Goal: Task Accomplishment & Management: Use online tool/utility

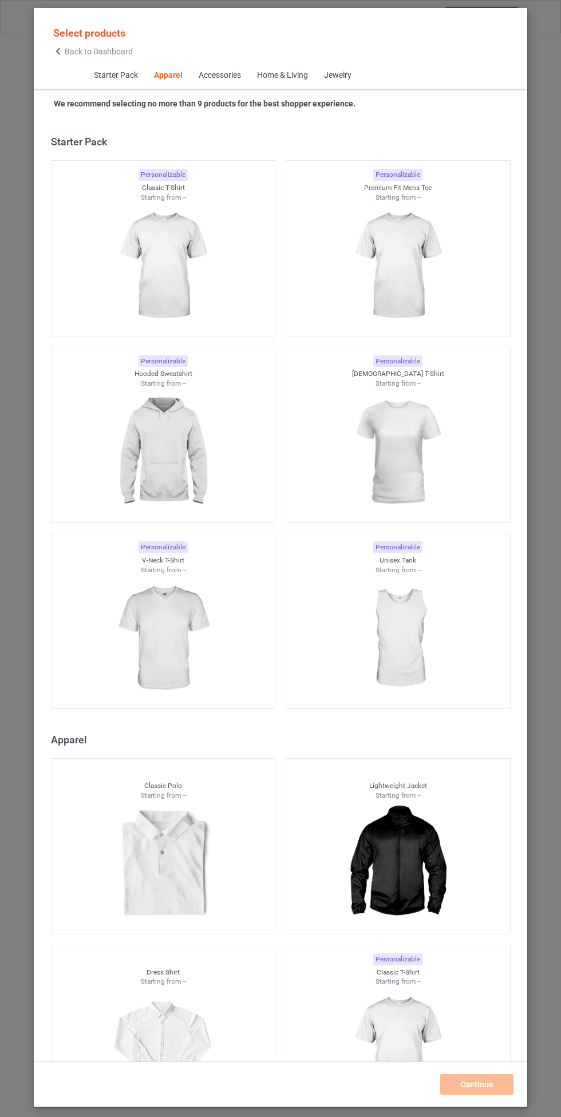
scroll to position [612, 0]
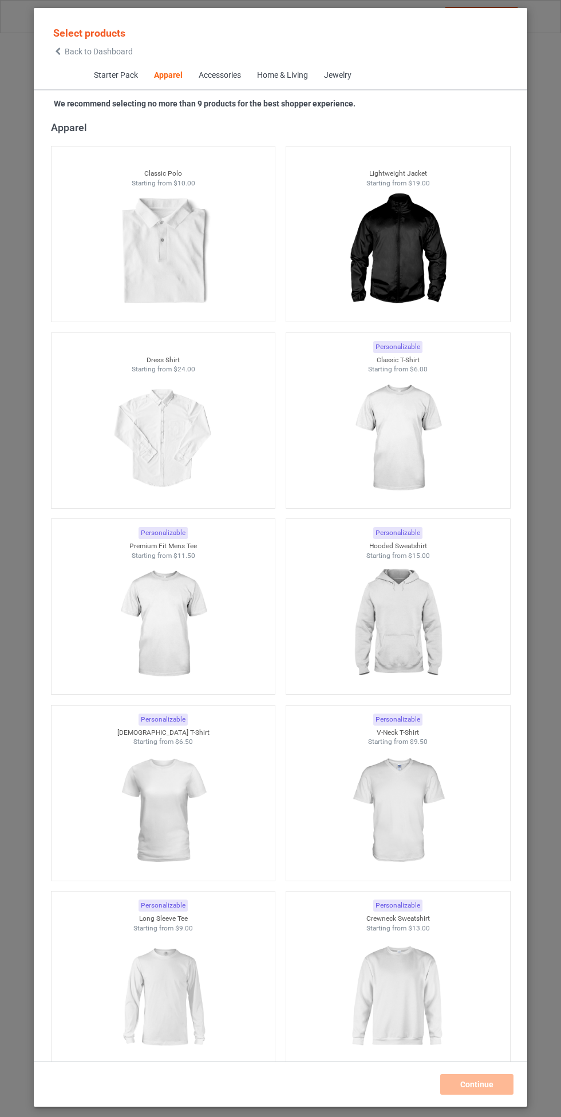
click at [421, 415] on img at bounding box center [397, 438] width 102 height 128
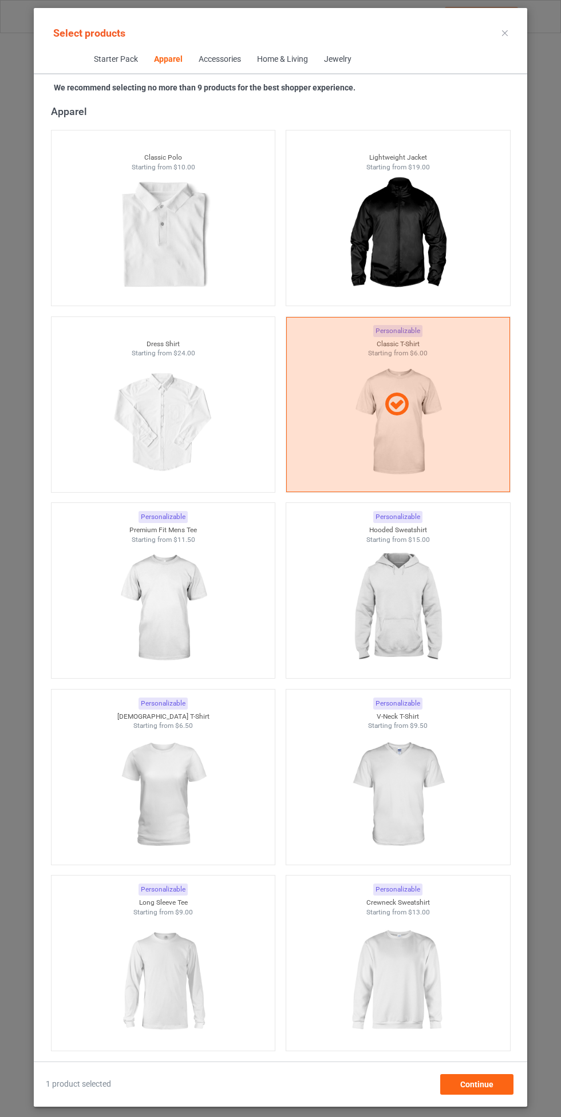
click at [426, 599] on img at bounding box center [397, 608] width 102 height 128
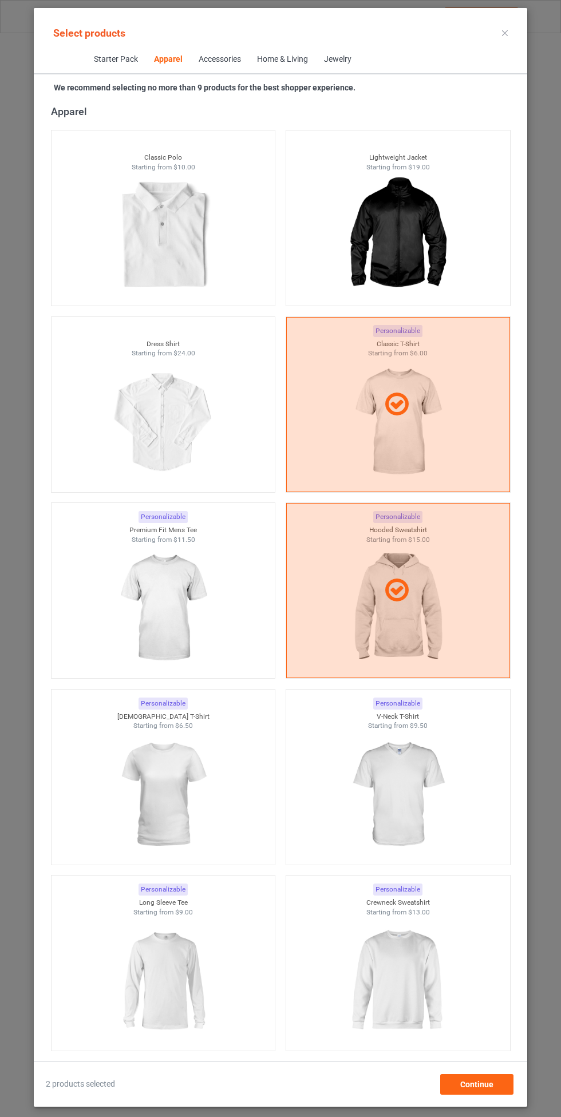
click at [190, 591] on img at bounding box center [163, 608] width 102 height 128
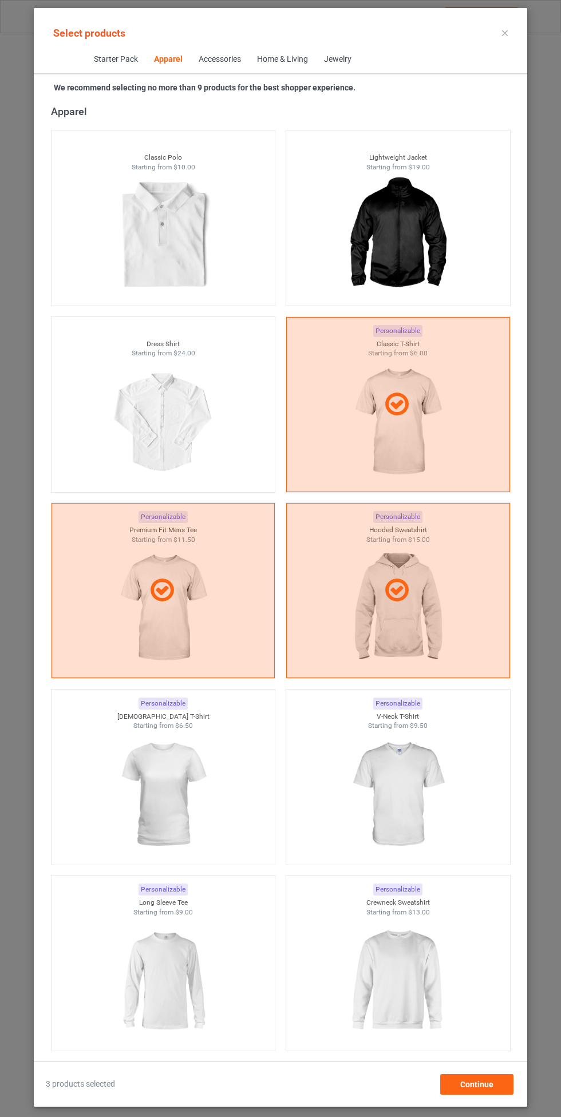
click at [414, 746] on img at bounding box center [397, 795] width 102 height 128
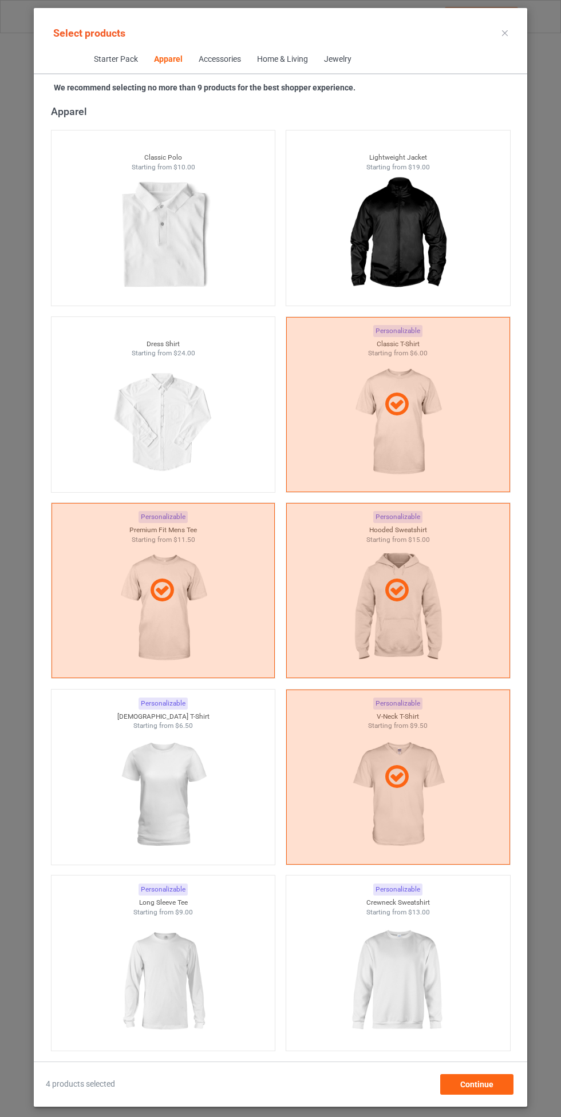
click at [164, 789] on img at bounding box center [163, 795] width 102 height 128
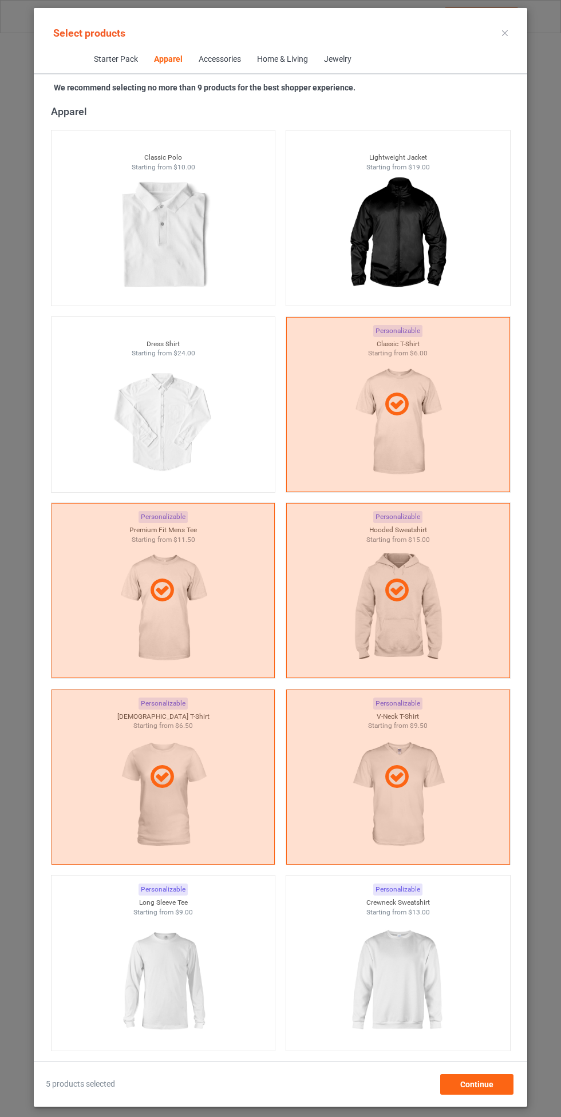
click at [412, 952] on img at bounding box center [397, 981] width 102 height 128
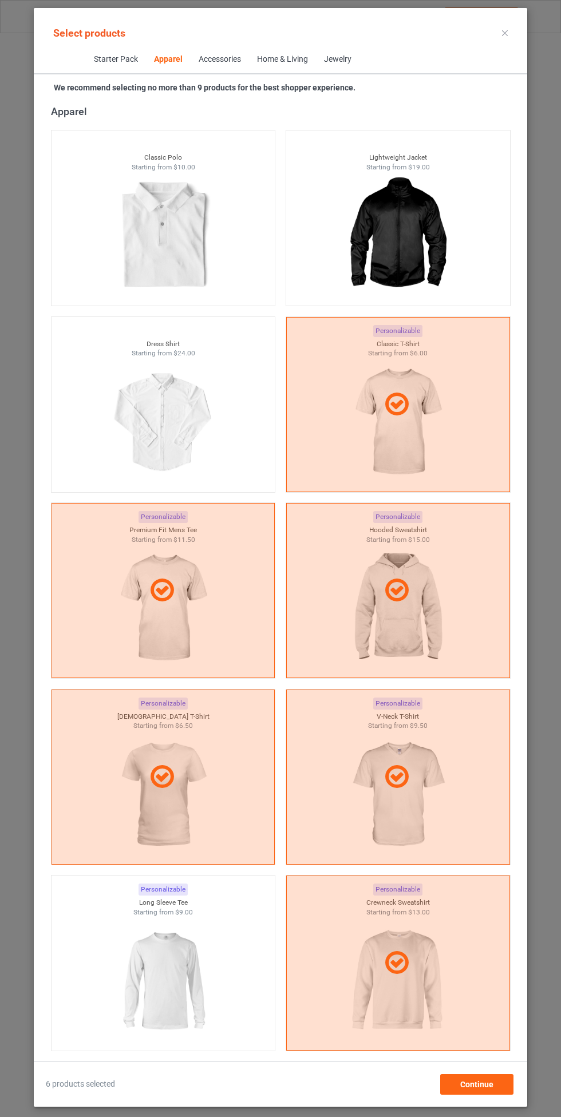
click at [168, 966] on img at bounding box center [163, 981] width 102 height 128
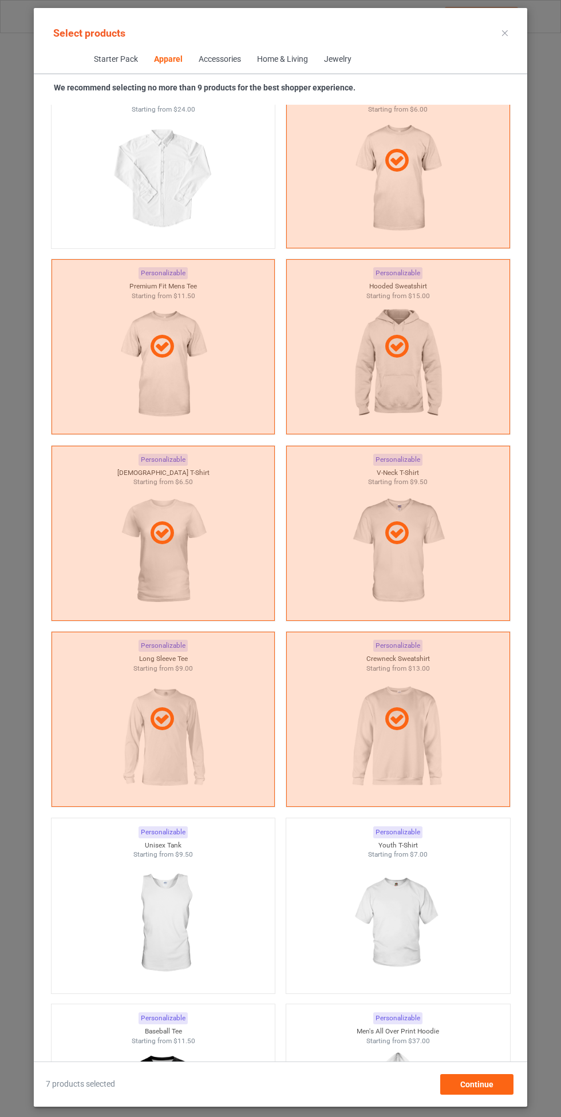
scroll to position [899, 0]
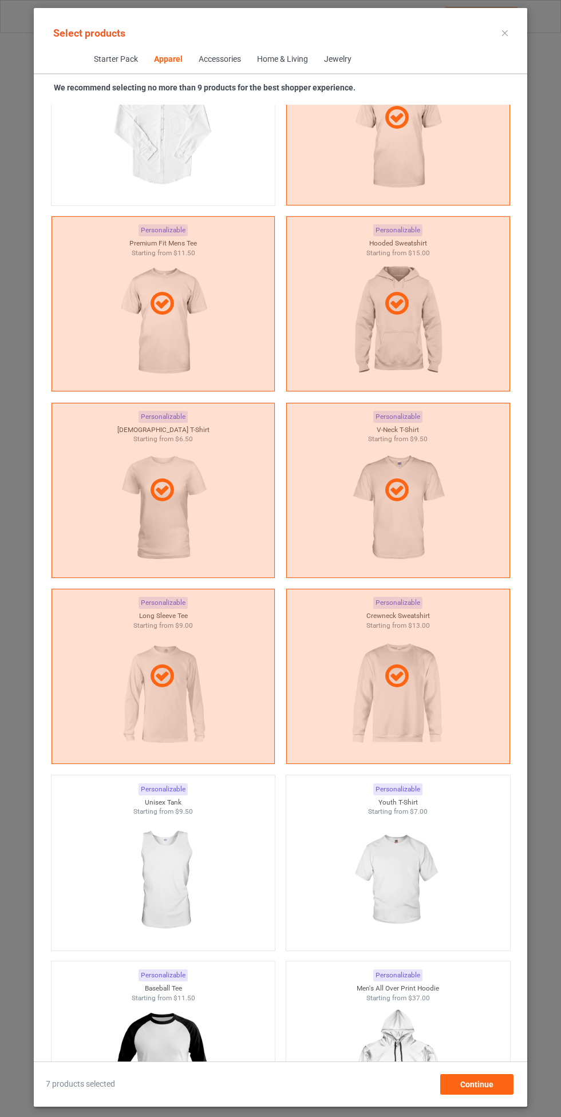
click at [416, 842] on img at bounding box center [397, 881] width 102 height 128
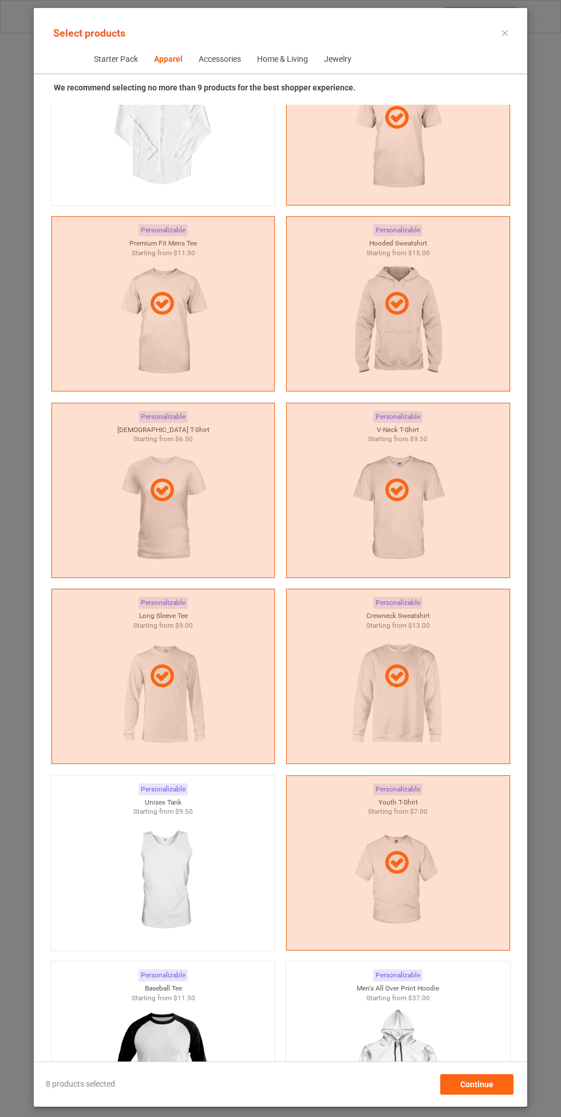
click at [166, 887] on img at bounding box center [163, 881] width 102 height 128
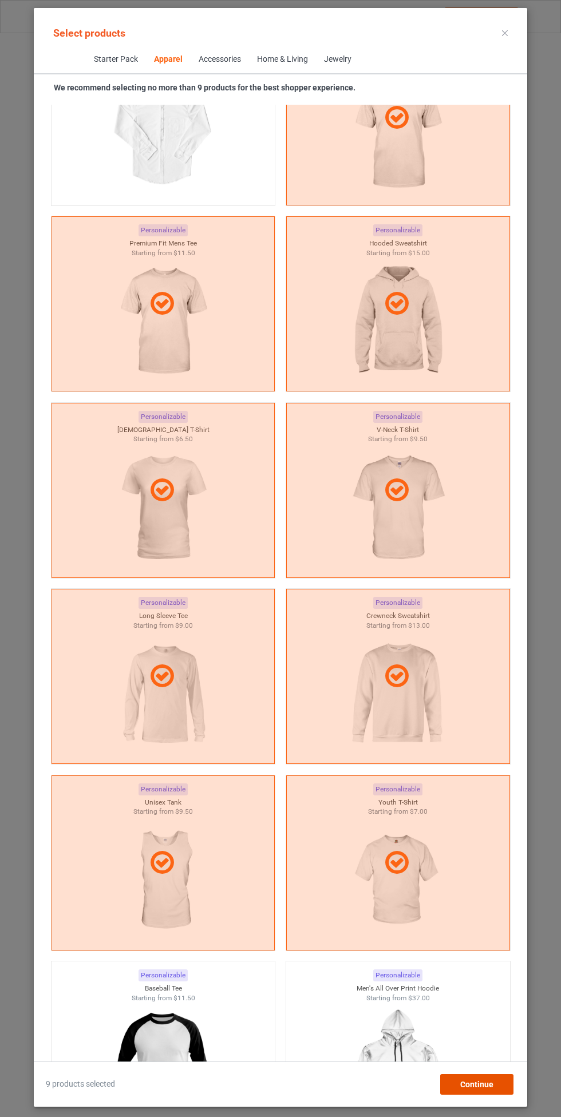
click at [486, 1087] on span "Continue" at bounding box center [476, 1084] width 33 height 9
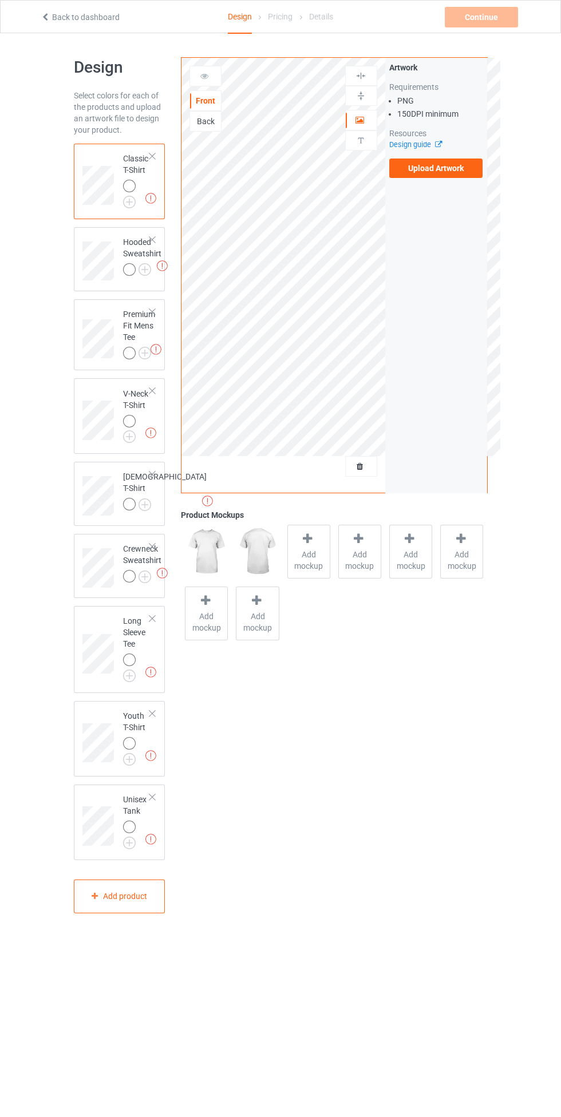
click at [0, 0] on img at bounding box center [0, 0] width 0 height 0
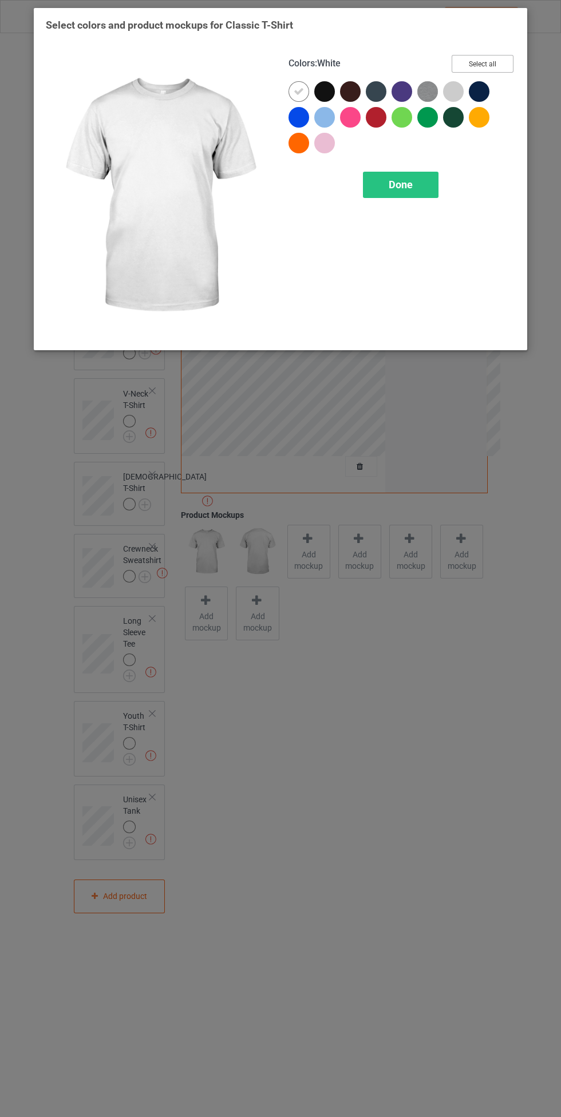
click at [495, 63] on button "Select all" at bounding box center [483, 64] width 62 height 18
click at [327, 96] on icon at bounding box center [324, 91] width 10 height 10
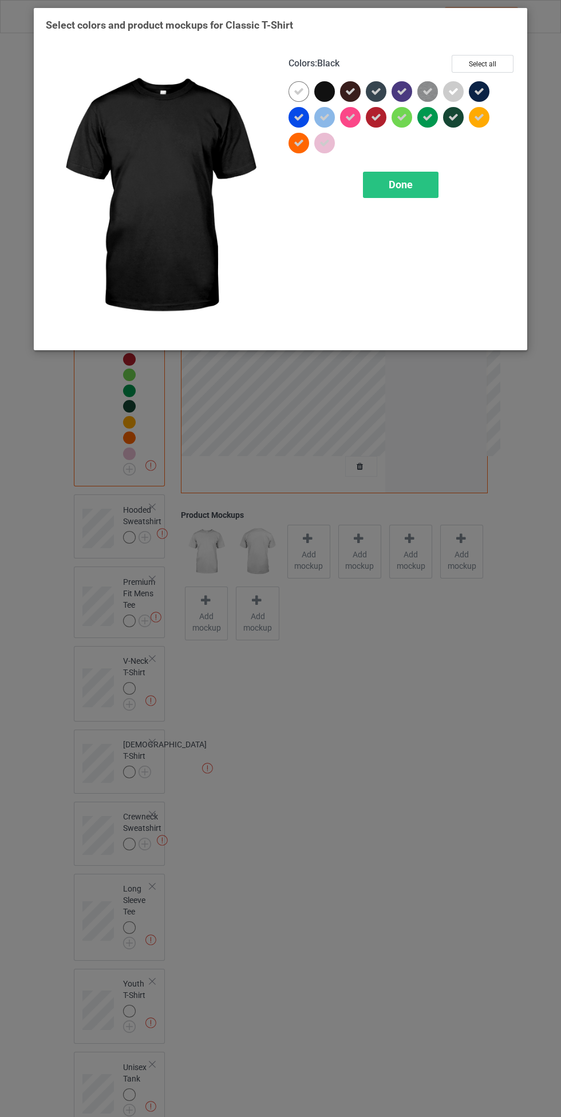
click at [403, 120] on icon at bounding box center [402, 117] width 10 height 10
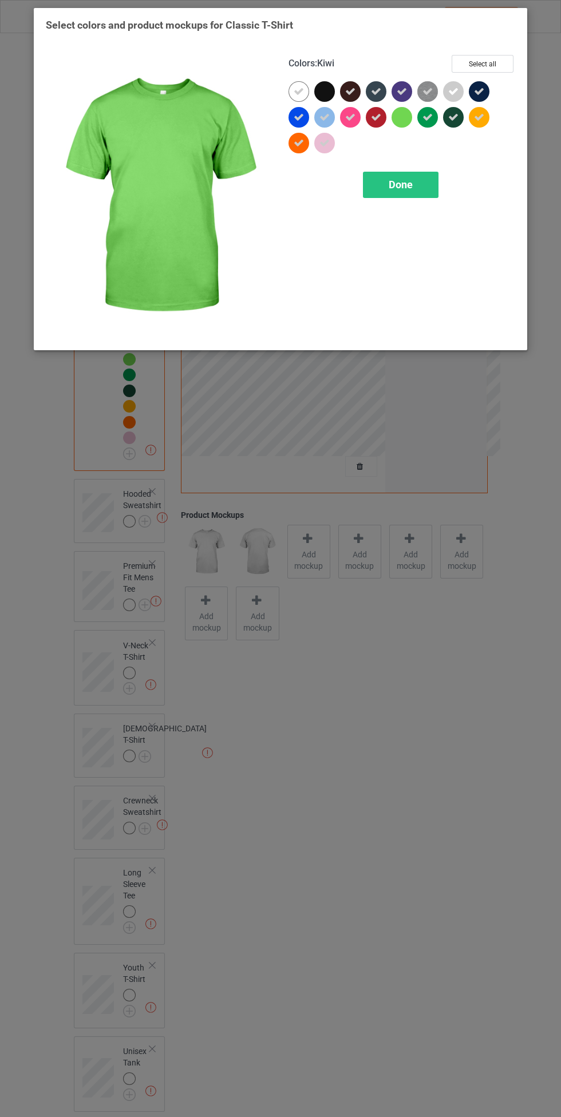
click at [430, 119] on icon at bounding box center [427, 117] width 10 height 10
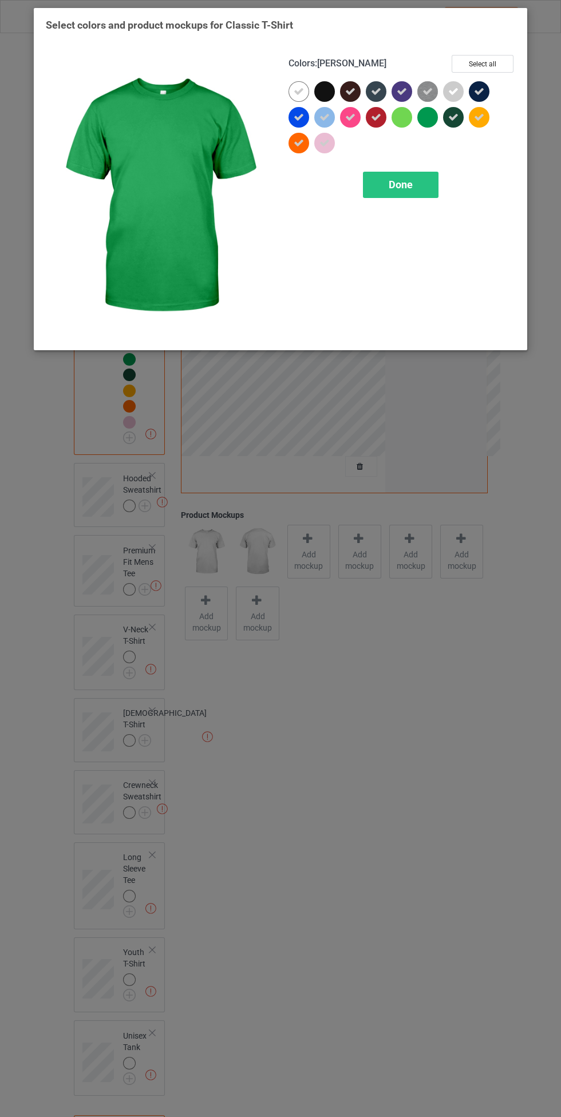
click at [402, 183] on span "Done" at bounding box center [401, 185] width 24 height 12
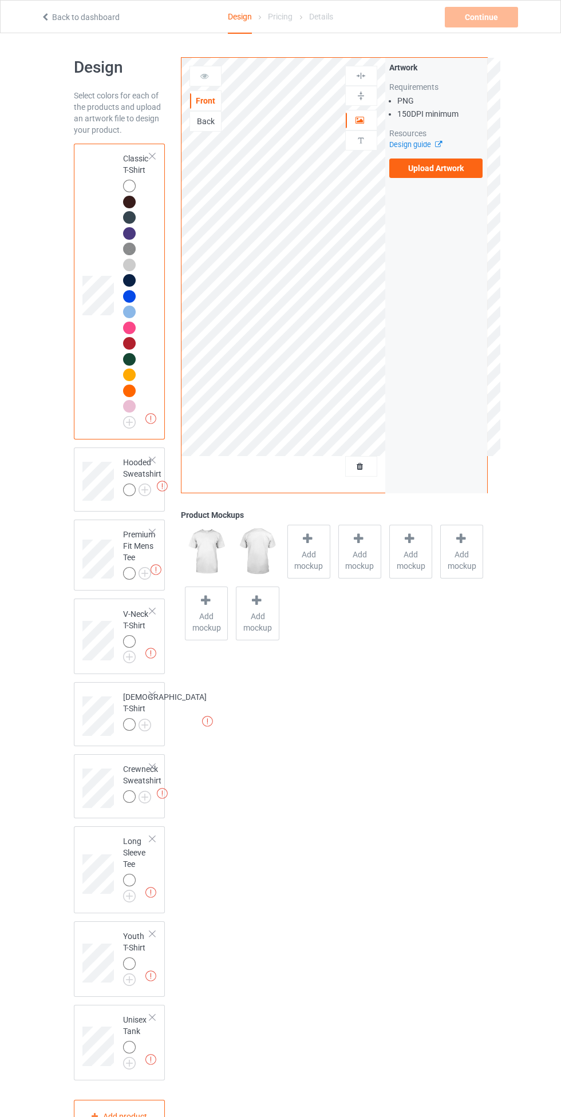
click at [0, 0] on img at bounding box center [0, 0] width 0 height 0
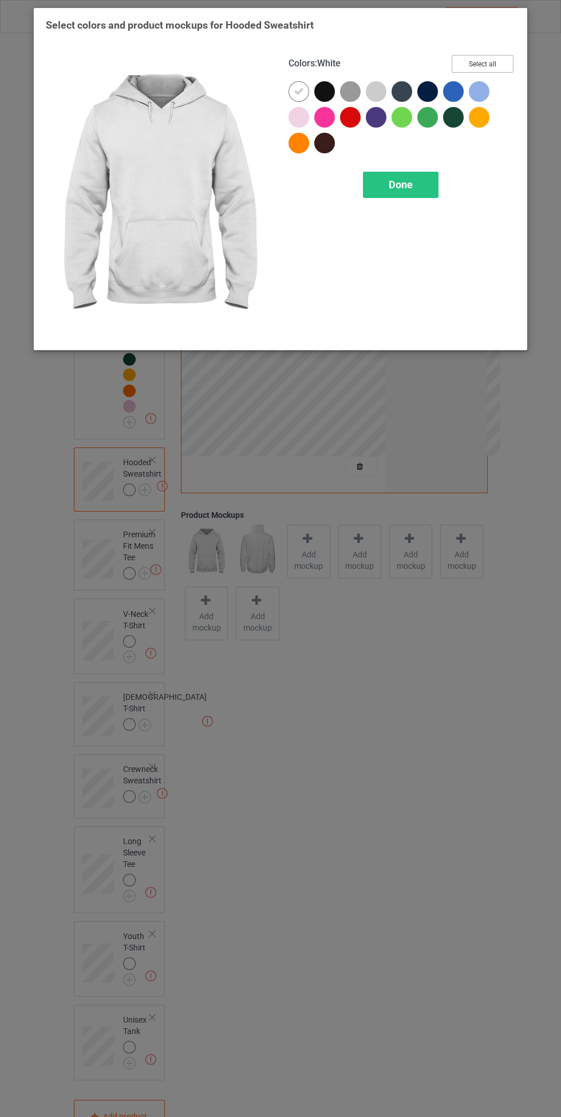
click at [500, 62] on button "Select all" at bounding box center [483, 64] width 62 height 18
click at [329, 89] on icon at bounding box center [324, 91] width 10 height 10
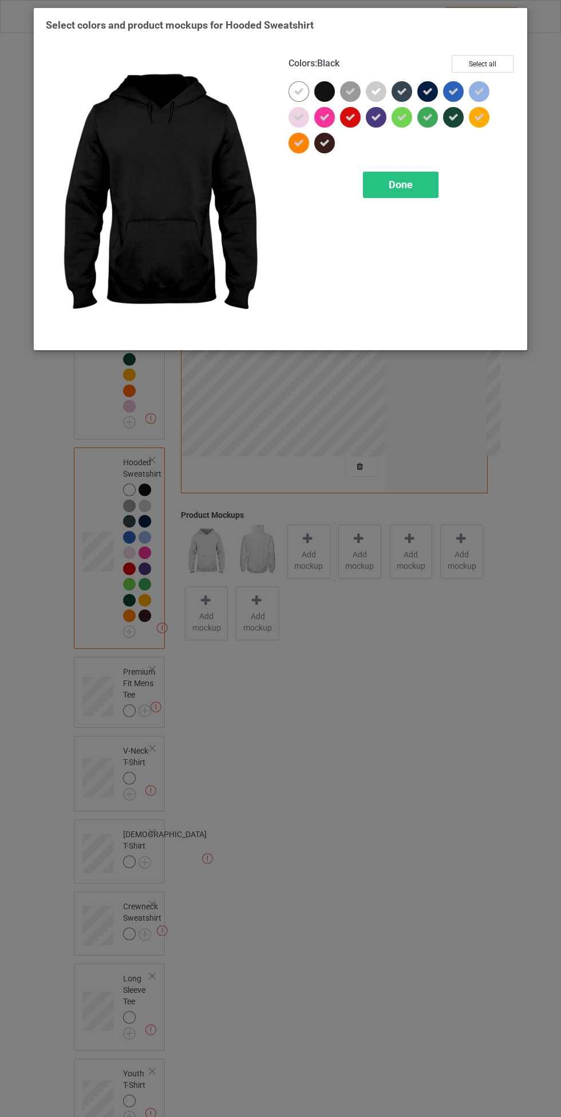
click at [402, 117] on icon at bounding box center [402, 117] width 10 height 10
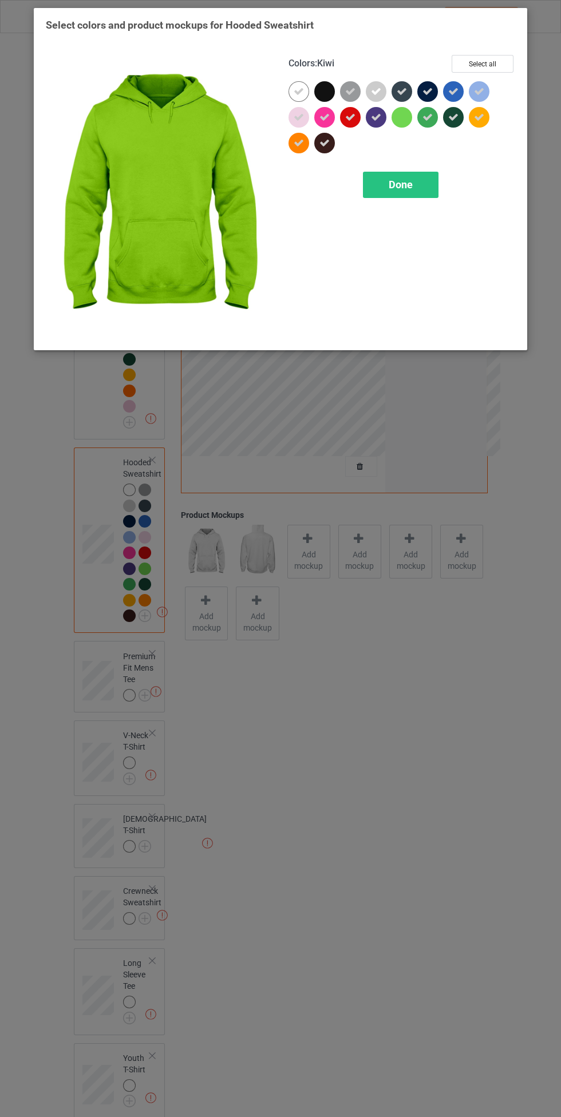
click at [428, 117] on icon at bounding box center [427, 117] width 10 height 10
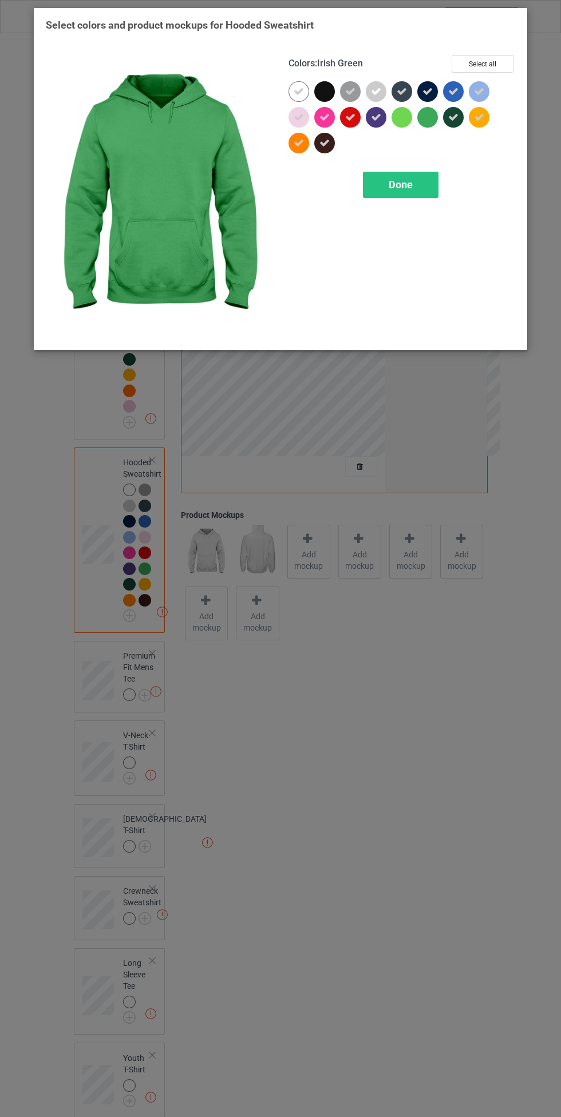
click at [407, 183] on span "Done" at bounding box center [401, 185] width 24 height 12
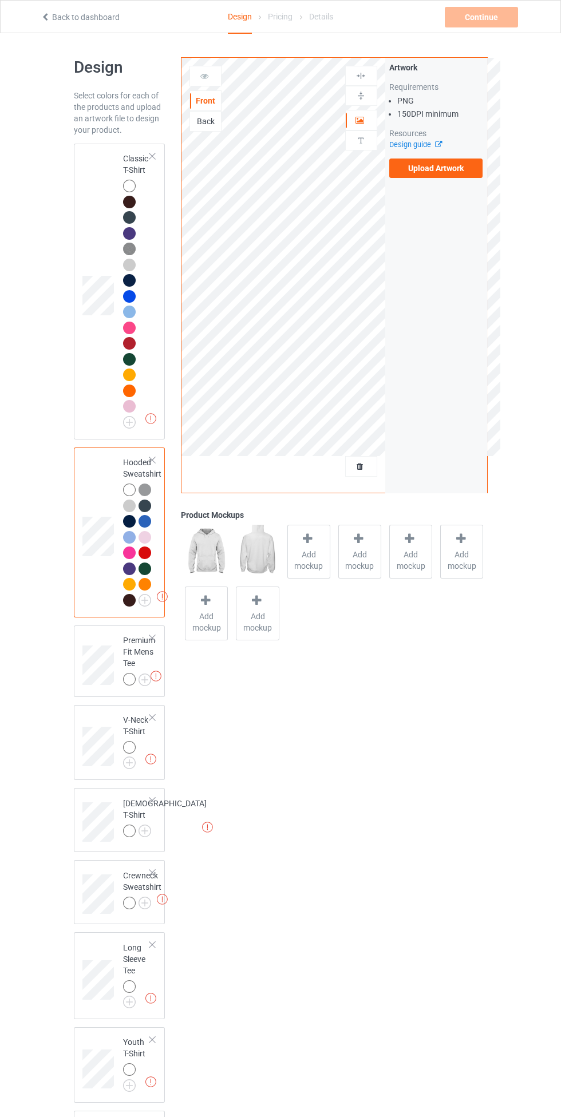
click at [0, 0] on img at bounding box center [0, 0] width 0 height 0
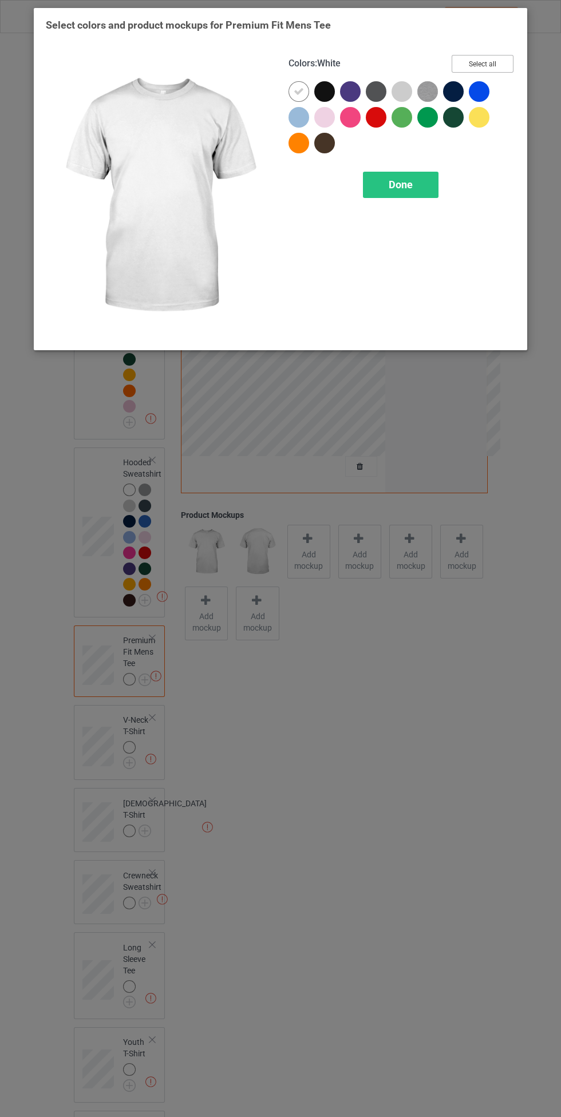
click at [502, 60] on button "Select all" at bounding box center [483, 64] width 62 height 18
click at [403, 121] on icon at bounding box center [402, 117] width 10 height 10
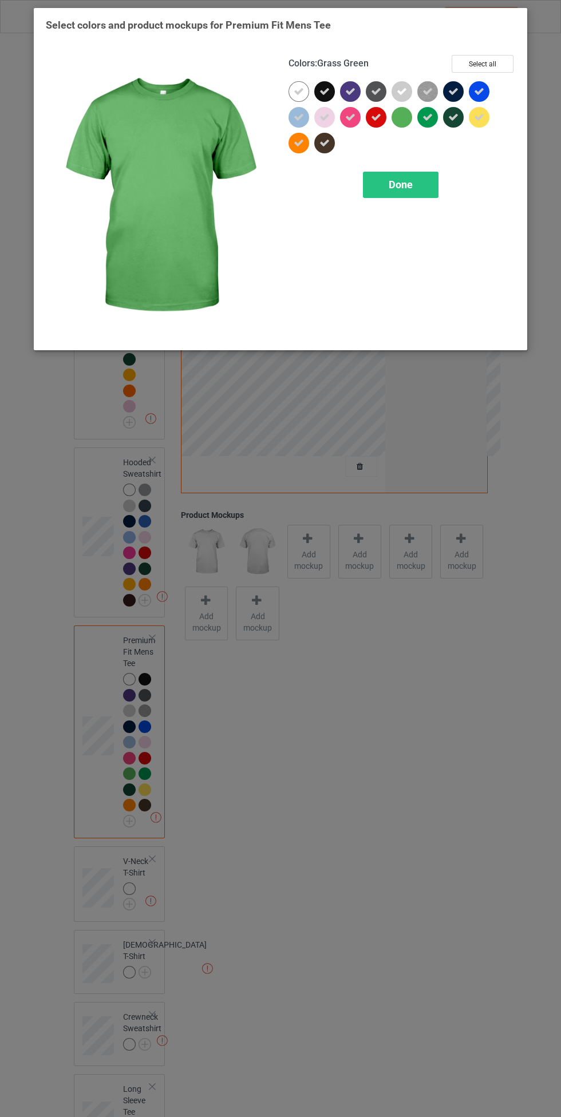
click at [427, 120] on icon at bounding box center [427, 117] width 10 height 10
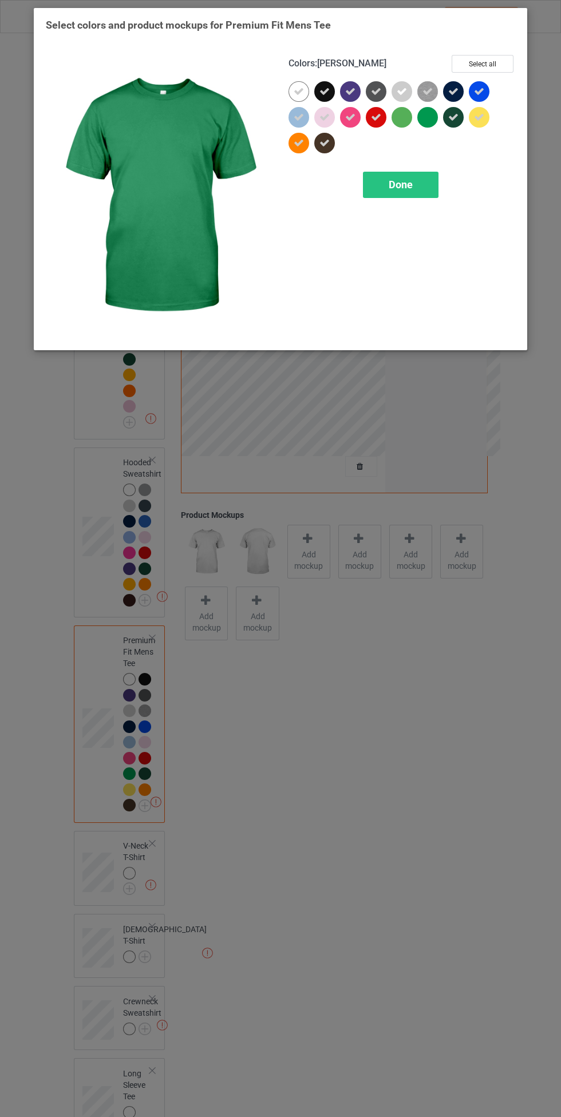
click at [325, 91] on icon at bounding box center [324, 91] width 10 height 10
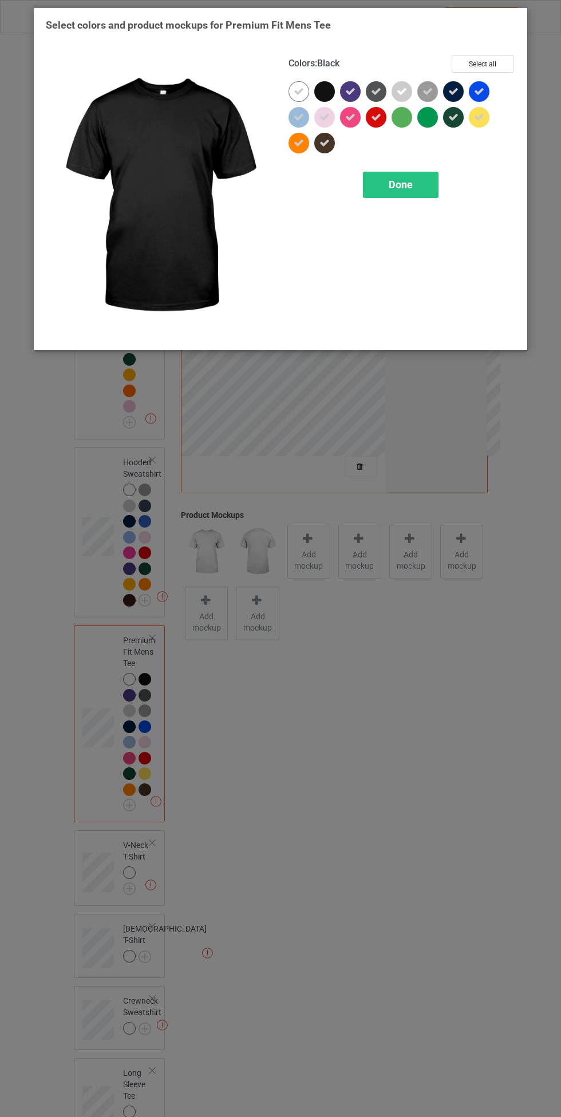
click at [389, 172] on div "Done" at bounding box center [401, 185] width 76 height 26
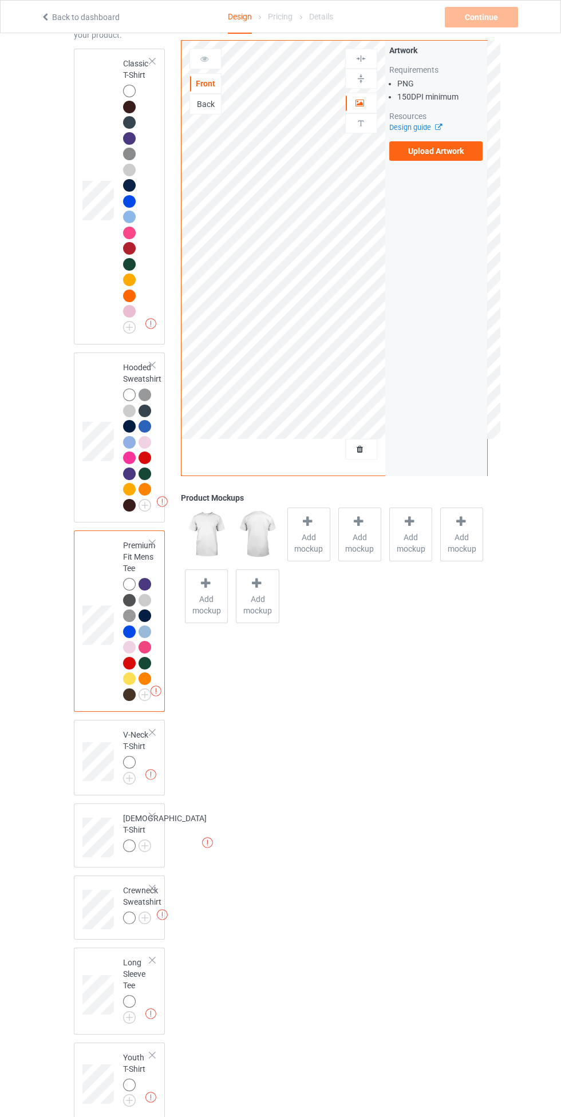
scroll to position [271, 0]
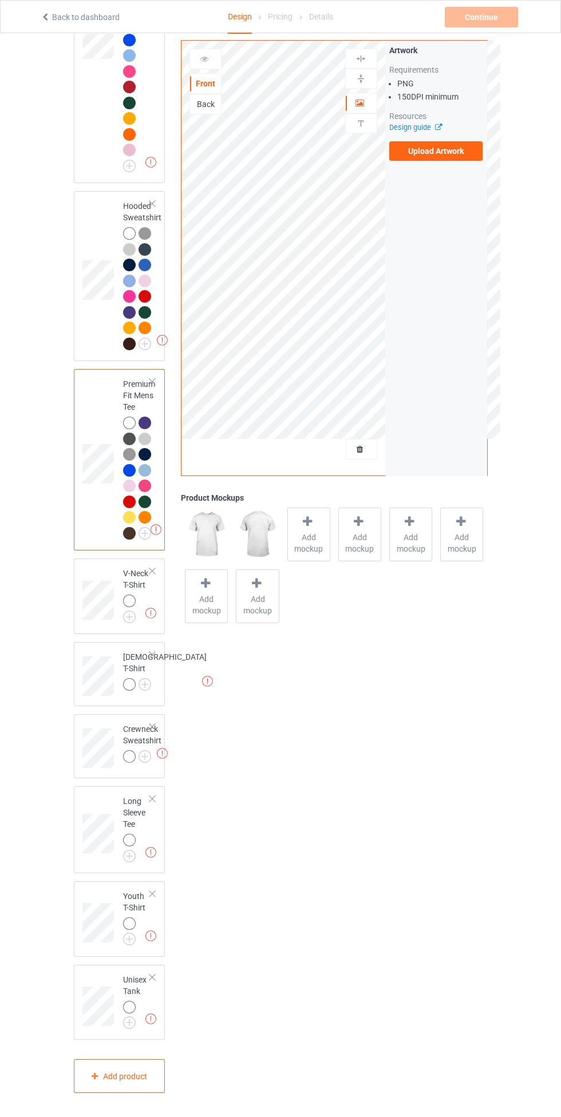
click at [0, 0] on img at bounding box center [0, 0] width 0 height 0
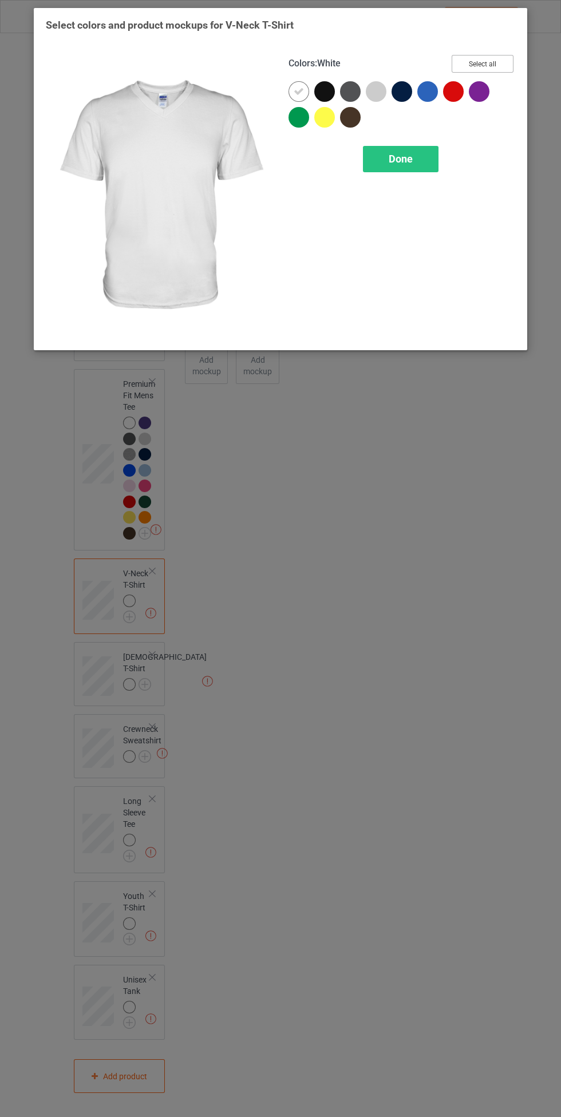
click at [508, 56] on button "Select all" at bounding box center [483, 64] width 62 height 18
click at [325, 91] on icon at bounding box center [324, 91] width 10 height 10
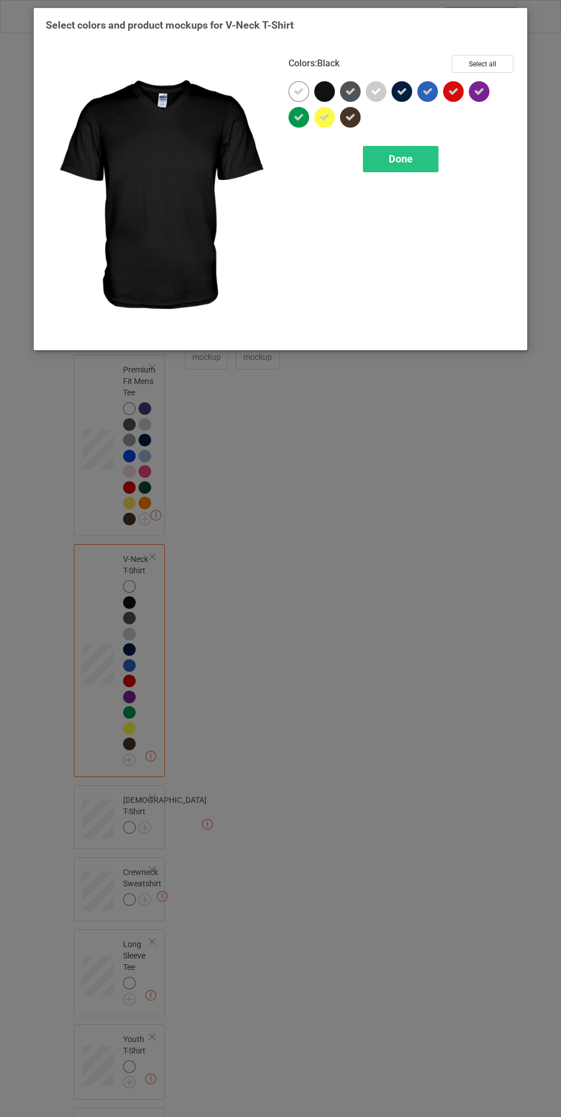
click at [294, 122] on icon at bounding box center [299, 117] width 10 height 10
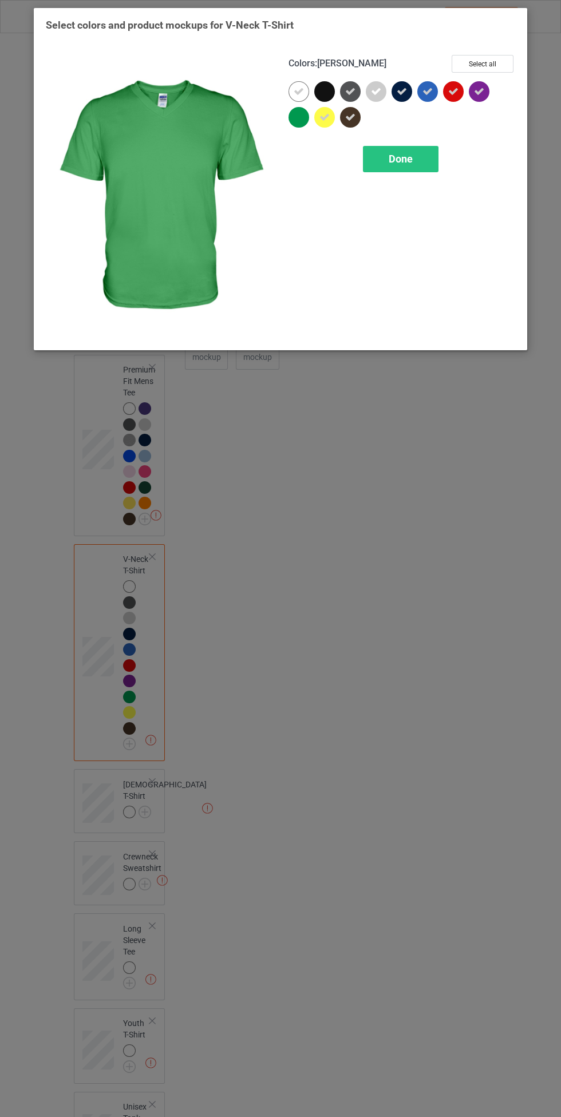
click at [401, 163] on span "Done" at bounding box center [401, 159] width 24 height 12
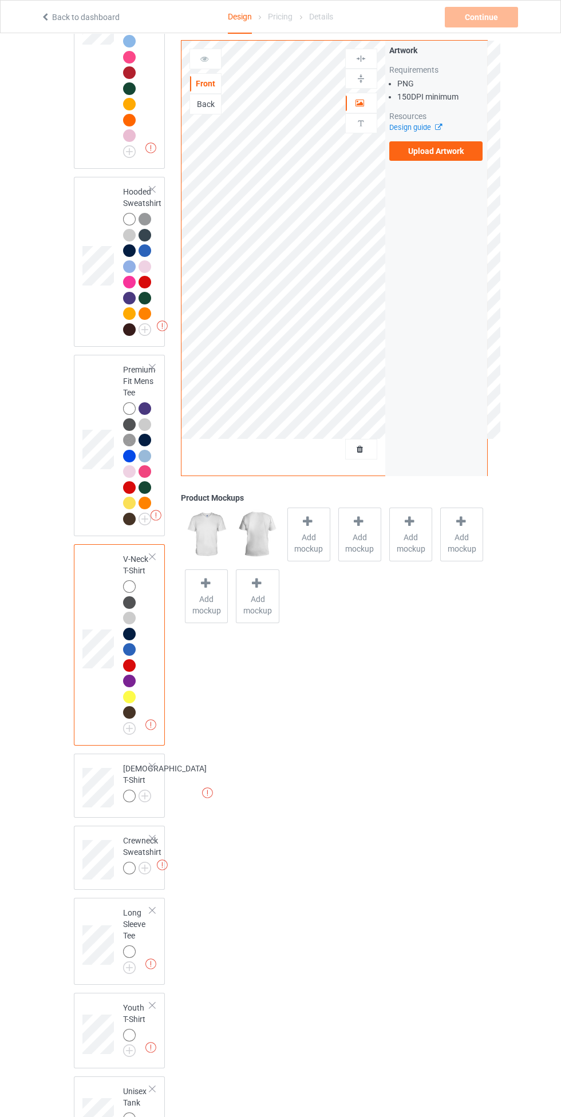
scroll to position [397, 0]
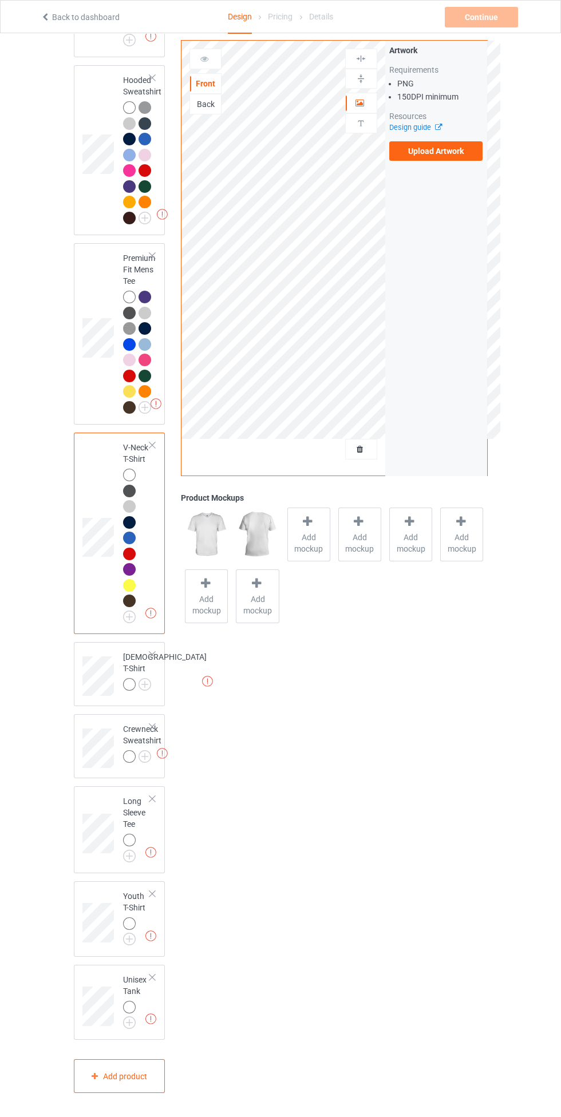
click at [0, 0] on img at bounding box center [0, 0] width 0 height 0
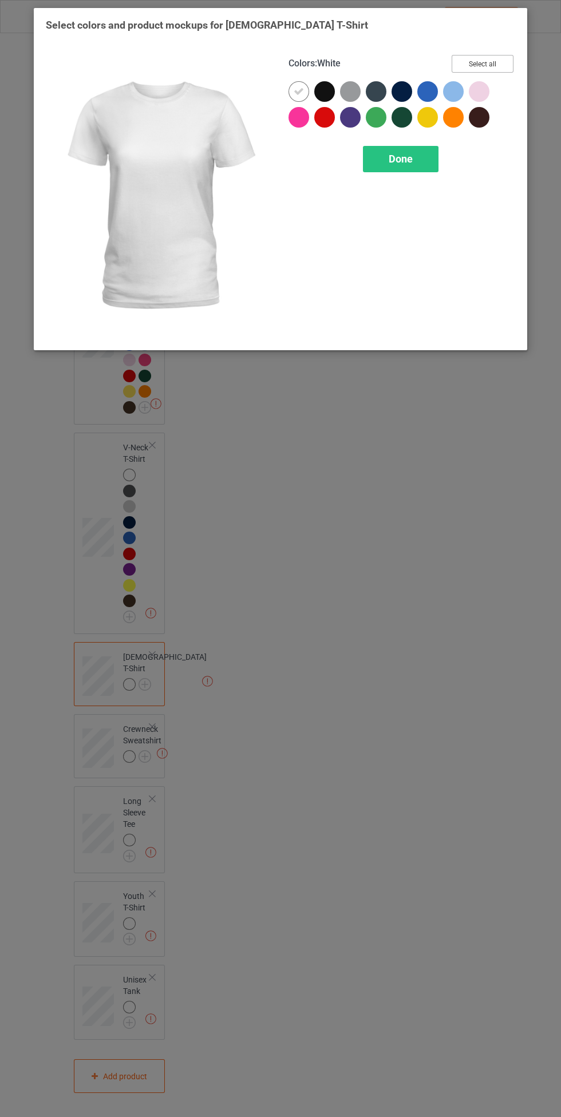
click at [497, 58] on button "Select all" at bounding box center [483, 64] width 62 height 18
click at [325, 91] on icon at bounding box center [324, 91] width 10 height 10
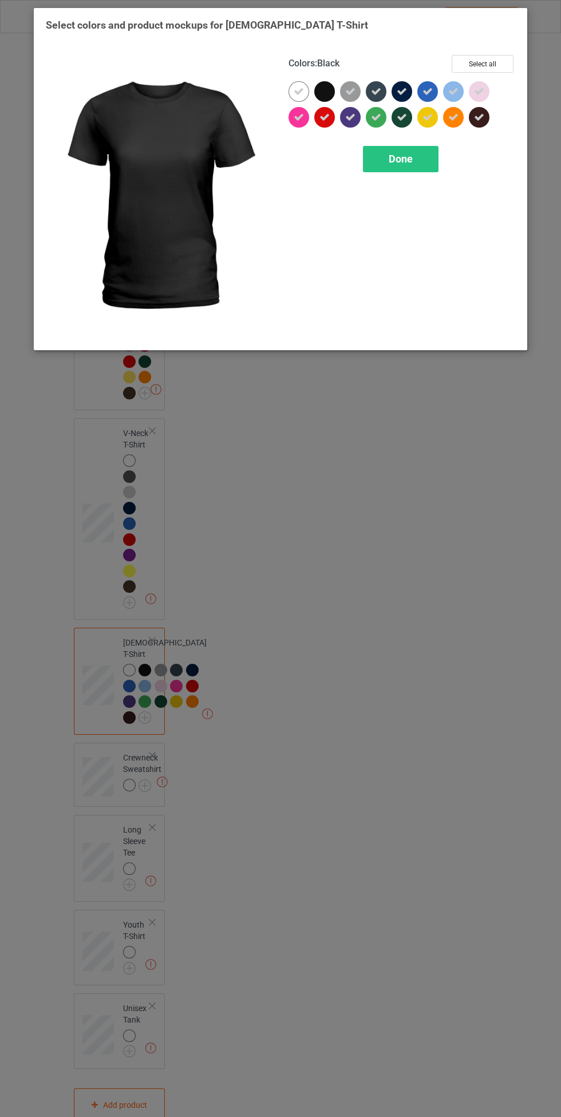
click at [374, 122] on icon at bounding box center [376, 117] width 10 height 10
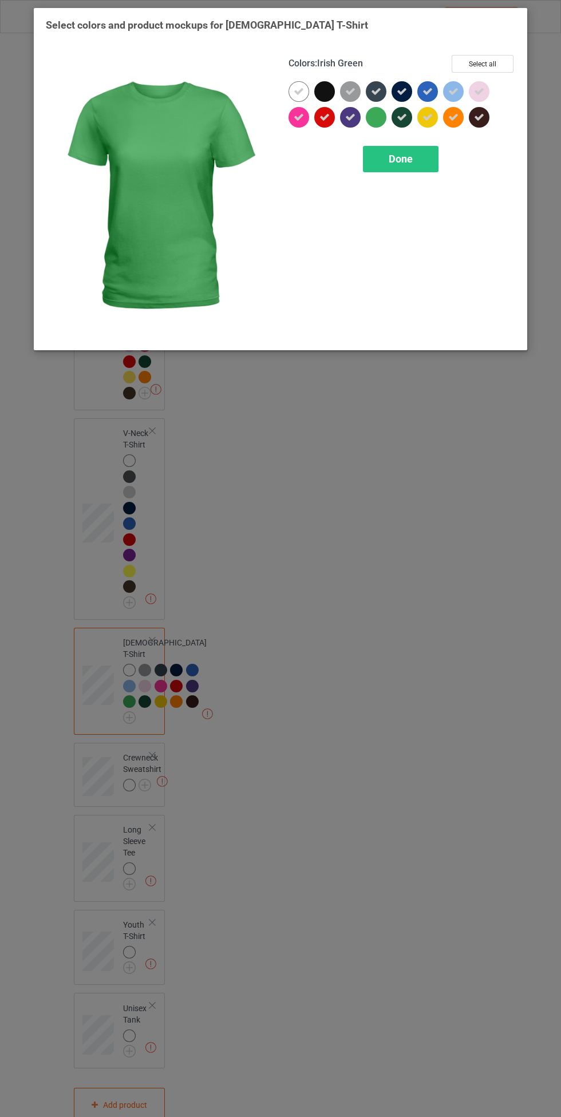
click at [406, 159] on span "Done" at bounding box center [401, 159] width 24 height 12
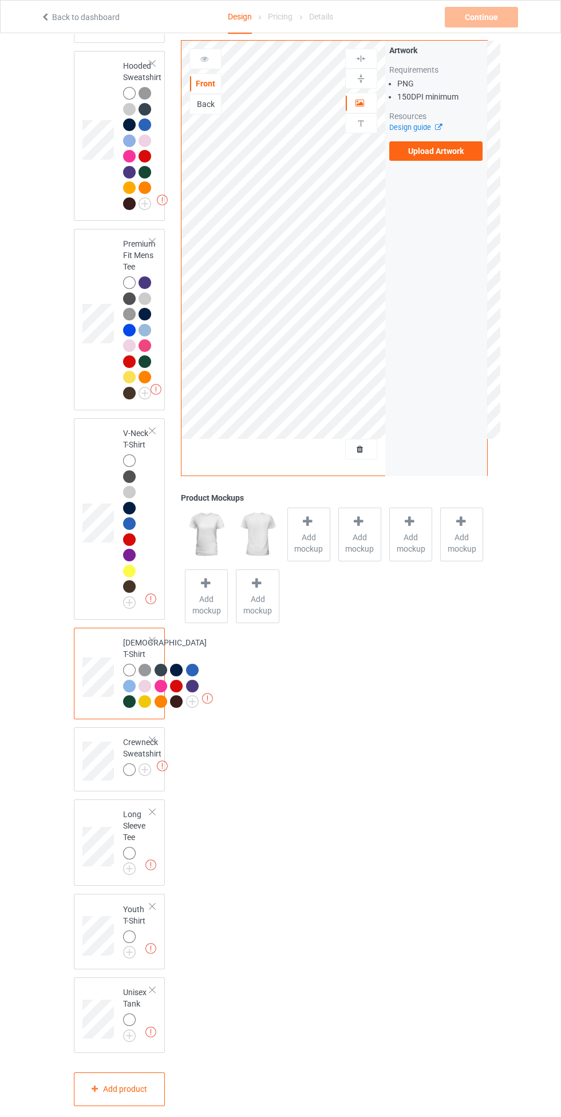
scroll to position [601, 0]
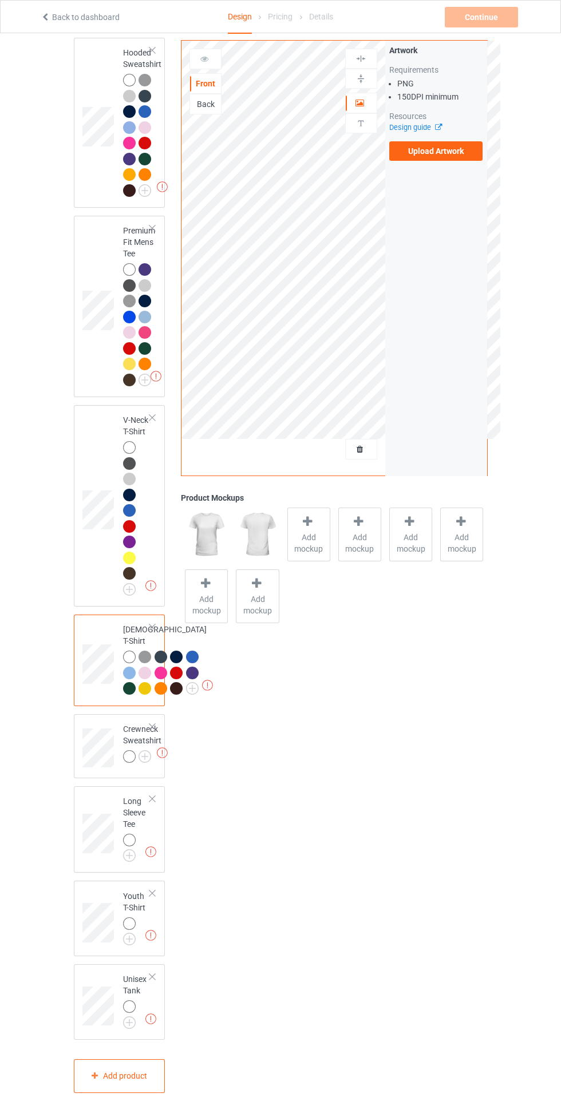
click at [0, 0] on img at bounding box center [0, 0] width 0 height 0
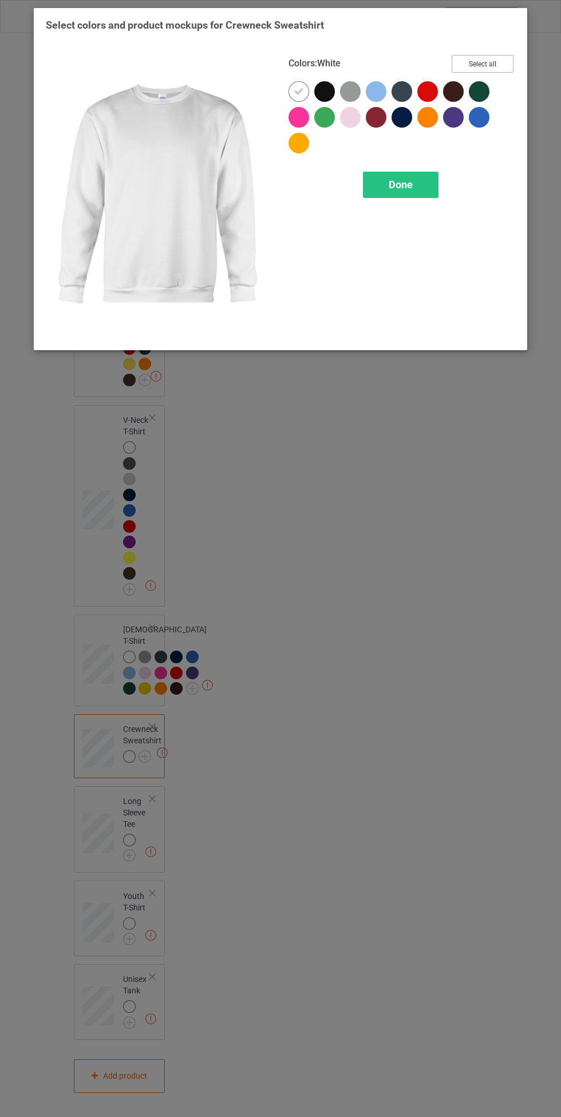
click at [496, 64] on button "Select all" at bounding box center [483, 64] width 62 height 18
click at [325, 117] on icon at bounding box center [324, 117] width 10 height 10
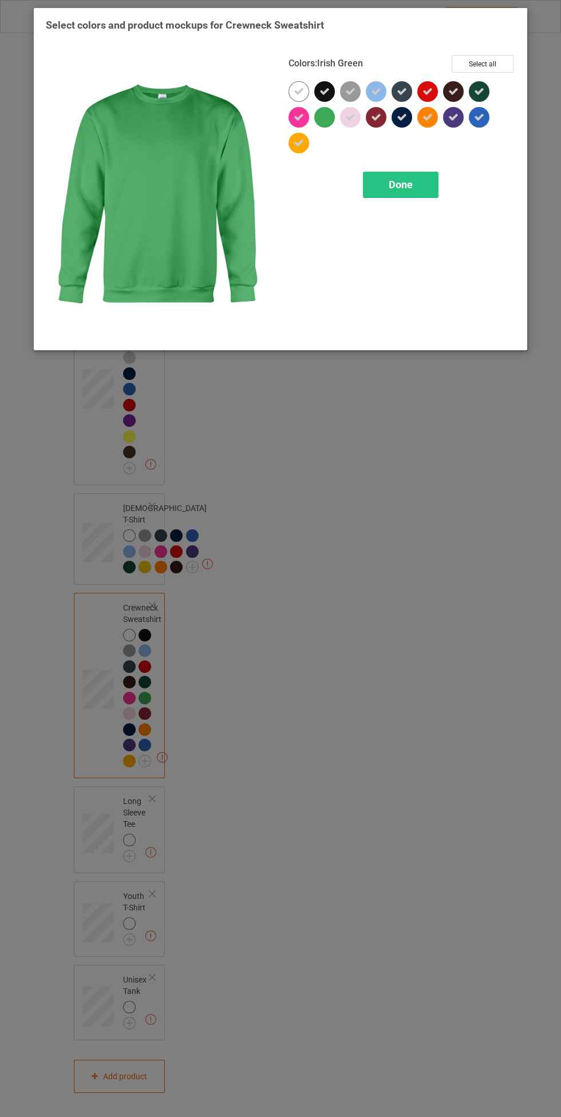
click at [325, 91] on icon at bounding box center [324, 91] width 10 height 10
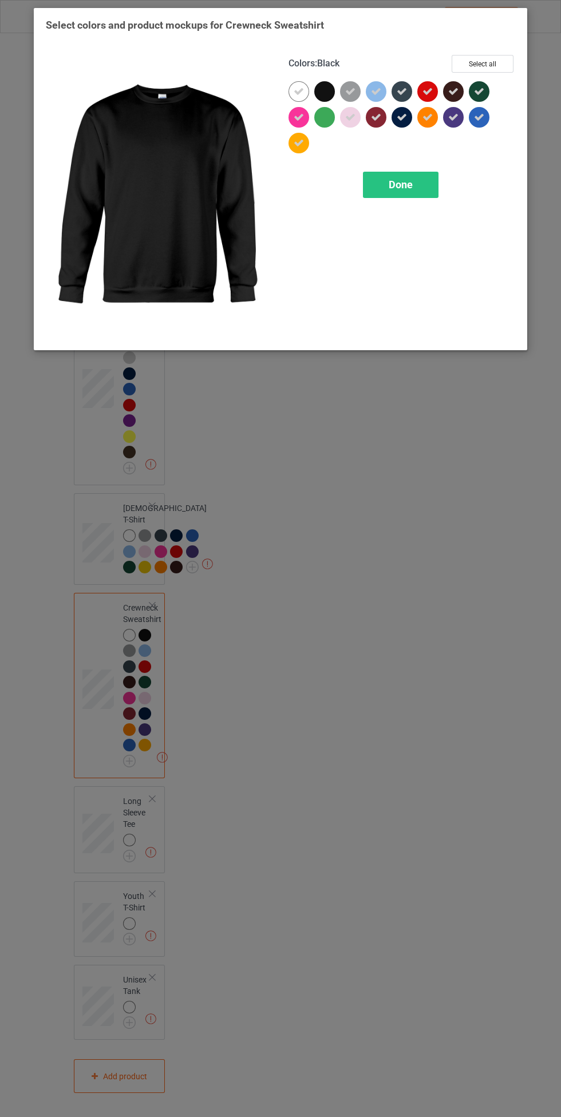
click at [399, 184] on span "Done" at bounding box center [401, 185] width 24 height 12
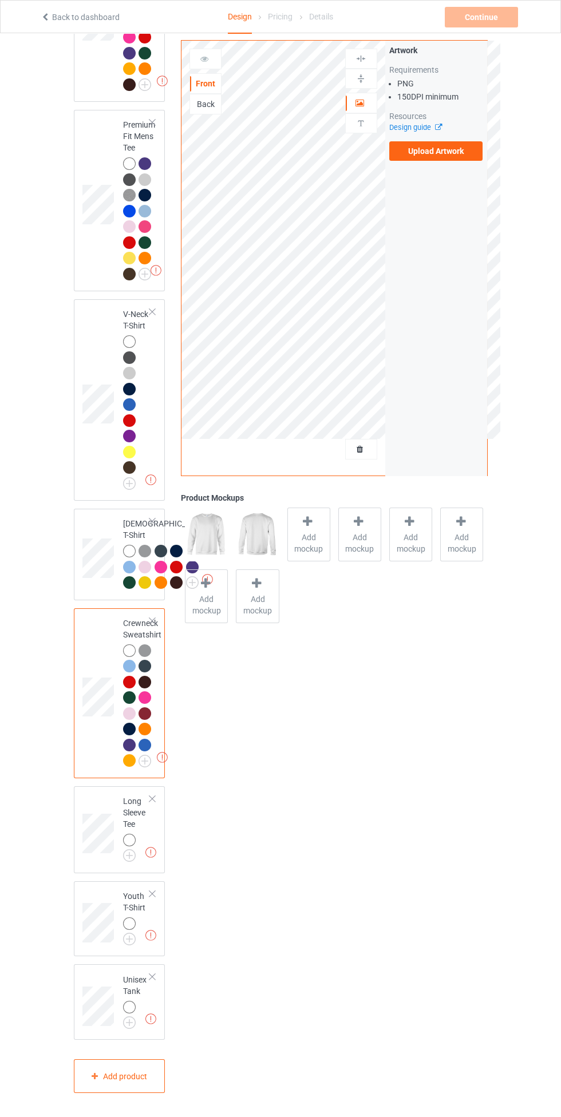
scroll to position [707, 0]
click at [0, 0] on img at bounding box center [0, 0] width 0 height 0
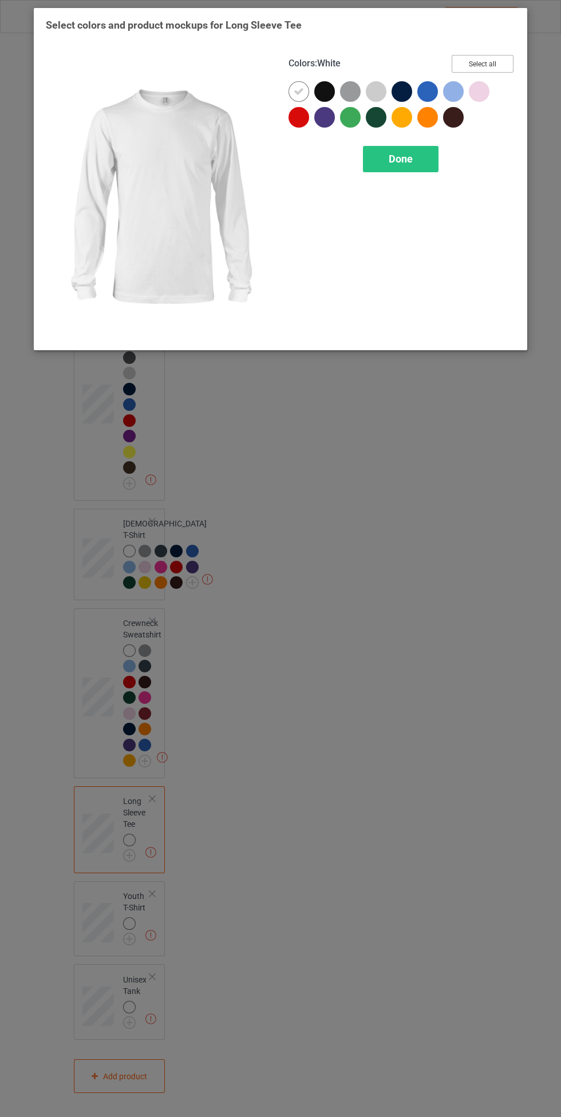
click at [500, 58] on button "Select all" at bounding box center [483, 64] width 62 height 18
click at [325, 91] on icon at bounding box center [324, 91] width 10 height 10
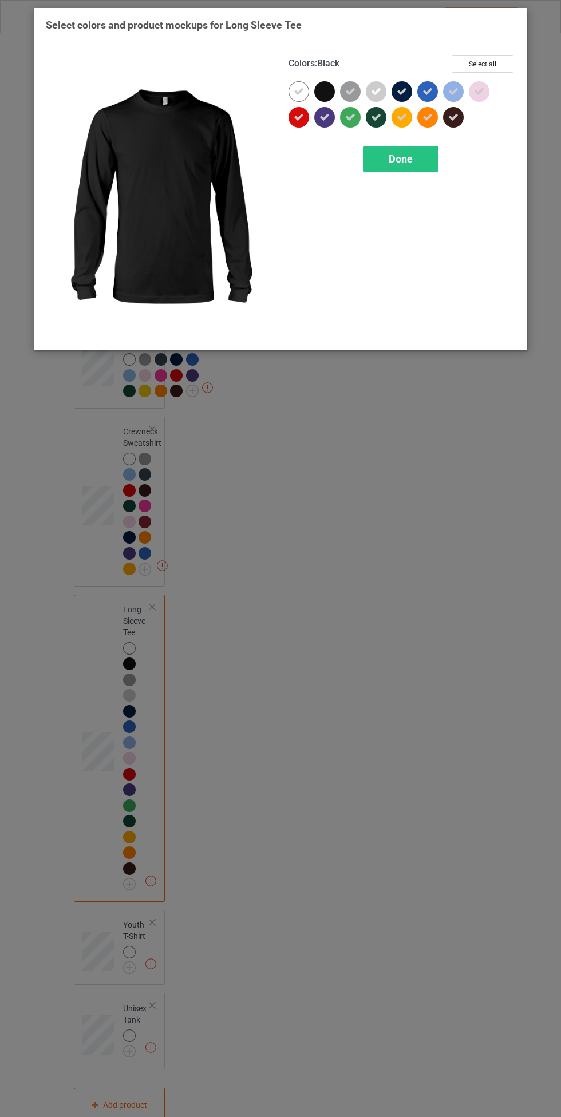
click at [351, 120] on icon at bounding box center [350, 117] width 10 height 10
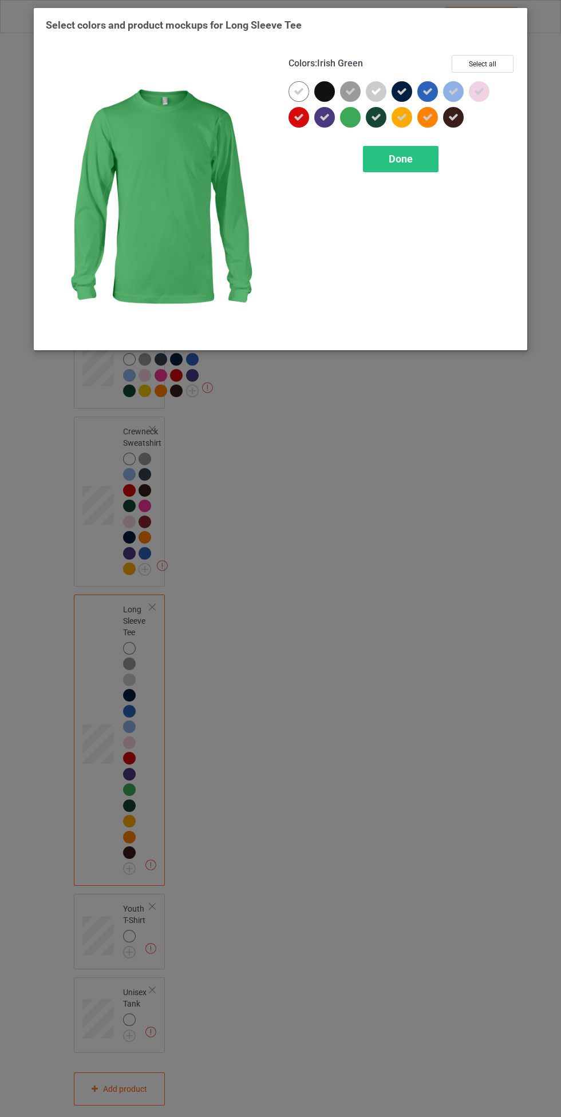
click at [403, 163] on span "Done" at bounding box center [401, 159] width 24 height 12
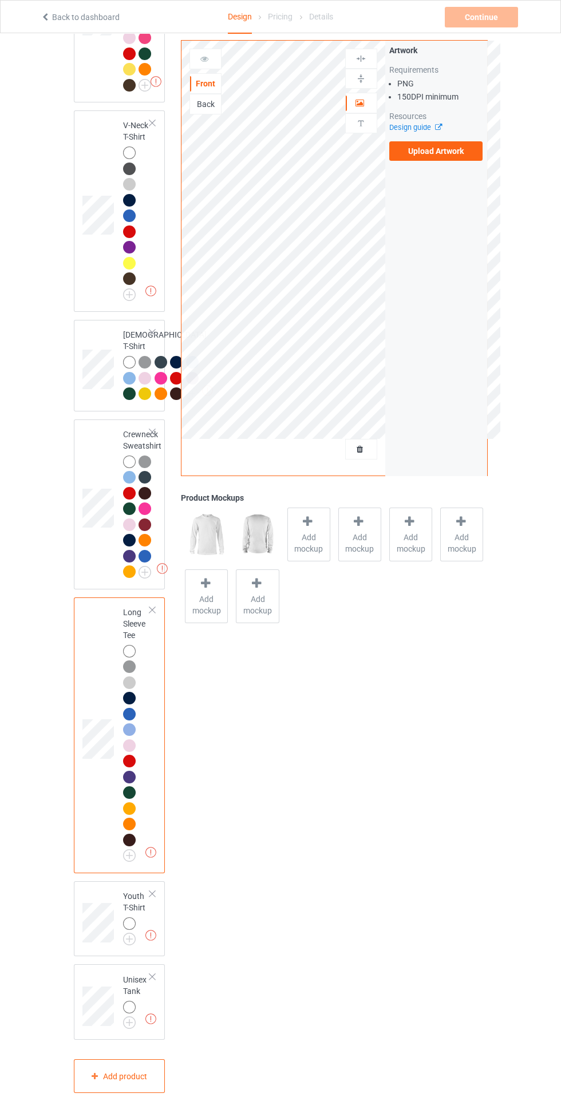
scroll to position [896, 0]
click at [0, 0] on img at bounding box center [0, 0] width 0 height 0
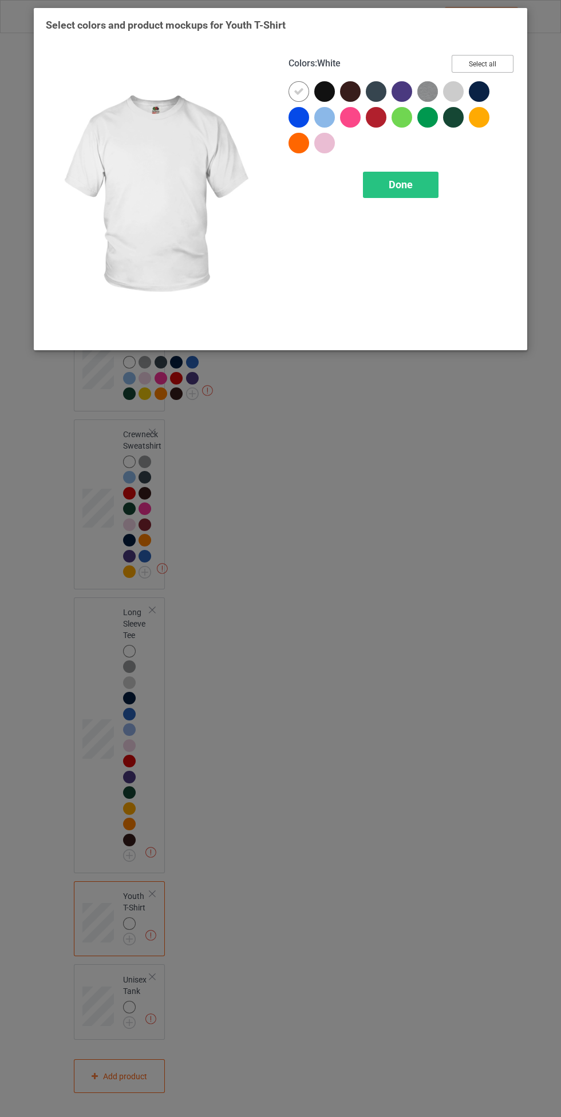
click at [489, 64] on button "Select all" at bounding box center [483, 64] width 62 height 18
click at [321, 93] on icon at bounding box center [324, 91] width 10 height 10
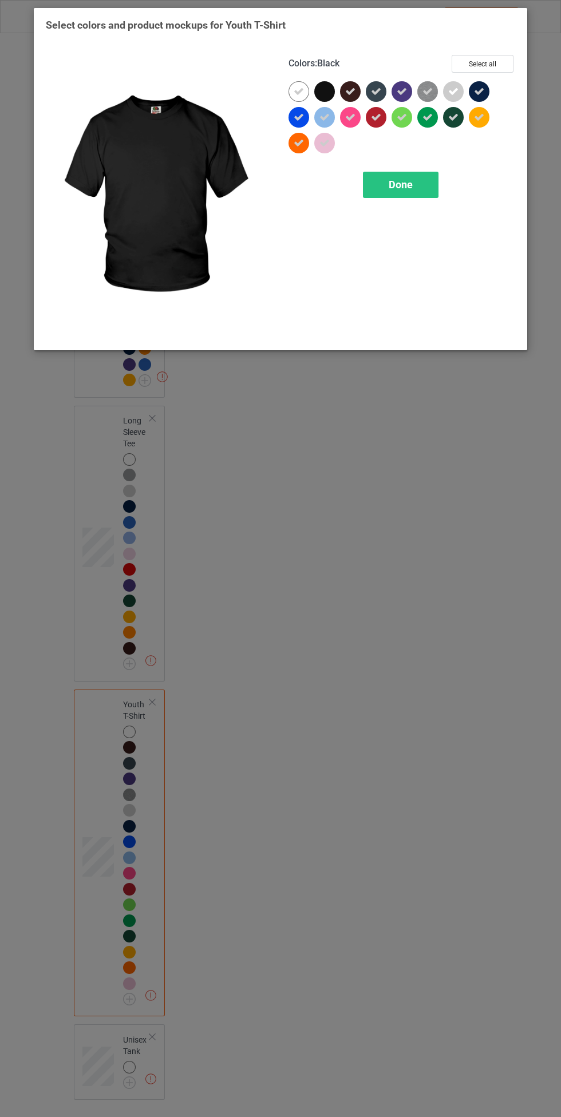
click at [376, 117] on icon at bounding box center [376, 117] width 10 height 10
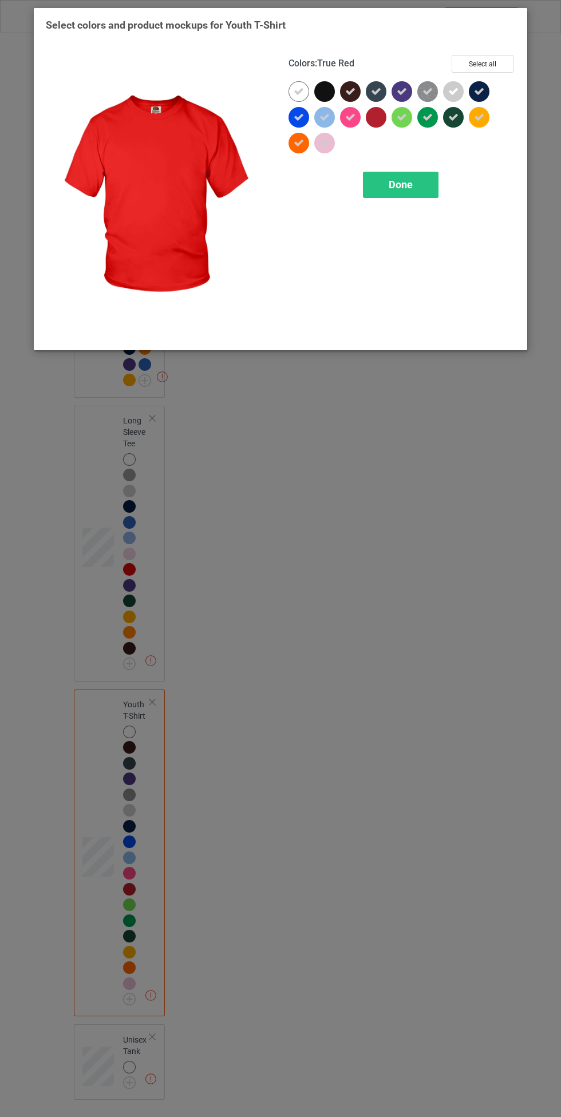
click at [429, 125] on div at bounding box center [427, 117] width 21 height 21
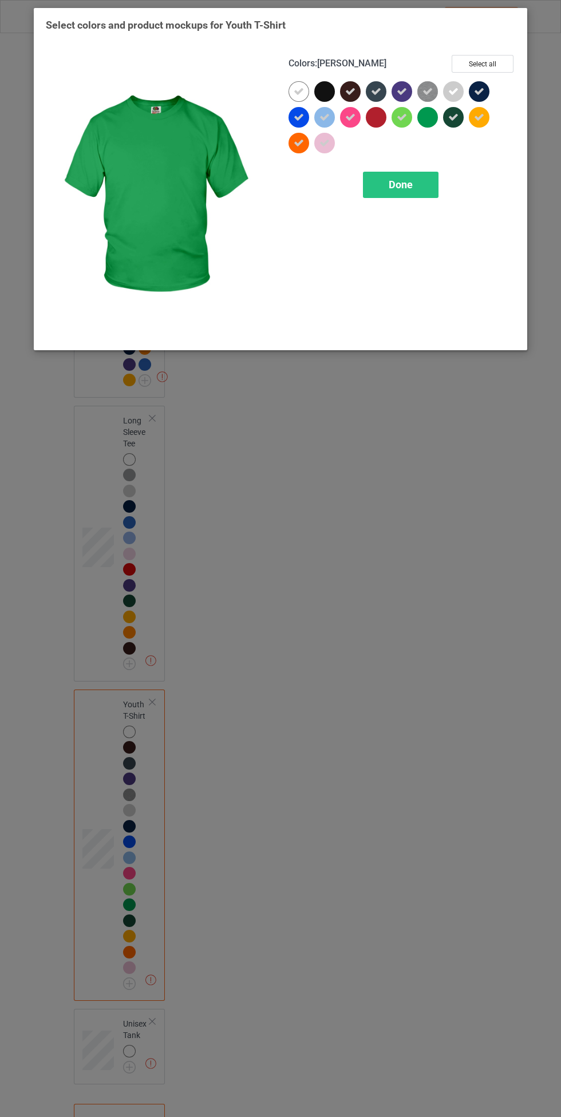
click at [402, 117] on icon at bounding box center [402, 117] width 10 height 10
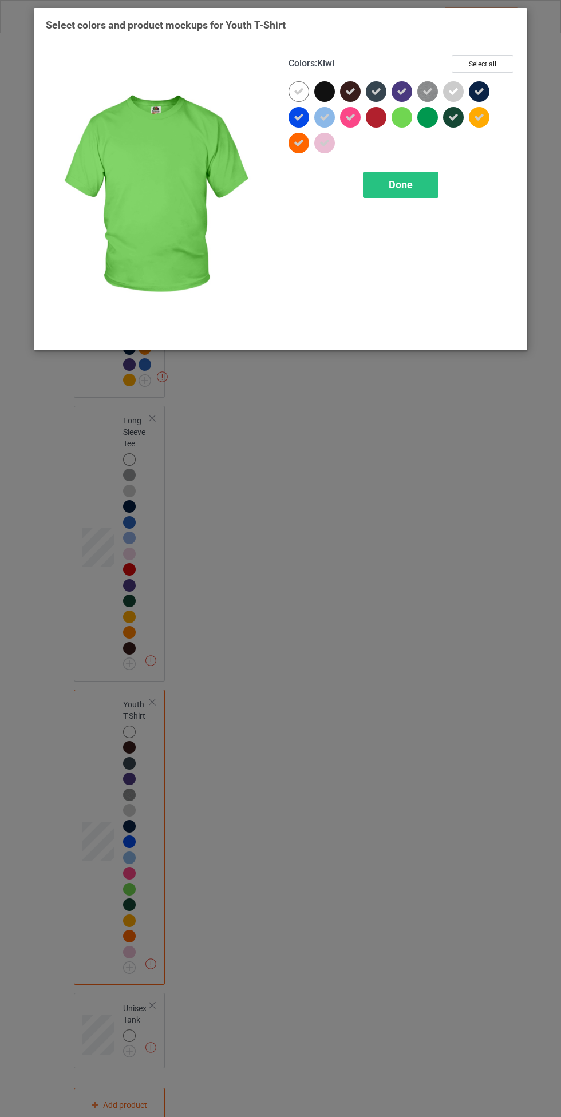
click at [416, 177] on div "Done" at bounding box center [401, 185] width 76 height 26
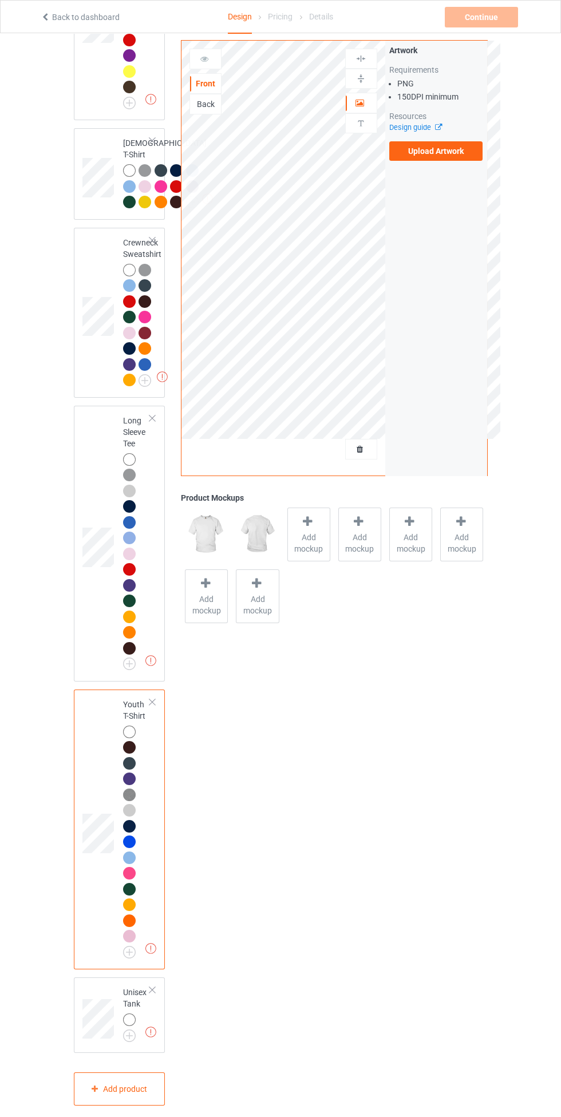
scroll to position [1101, 0]
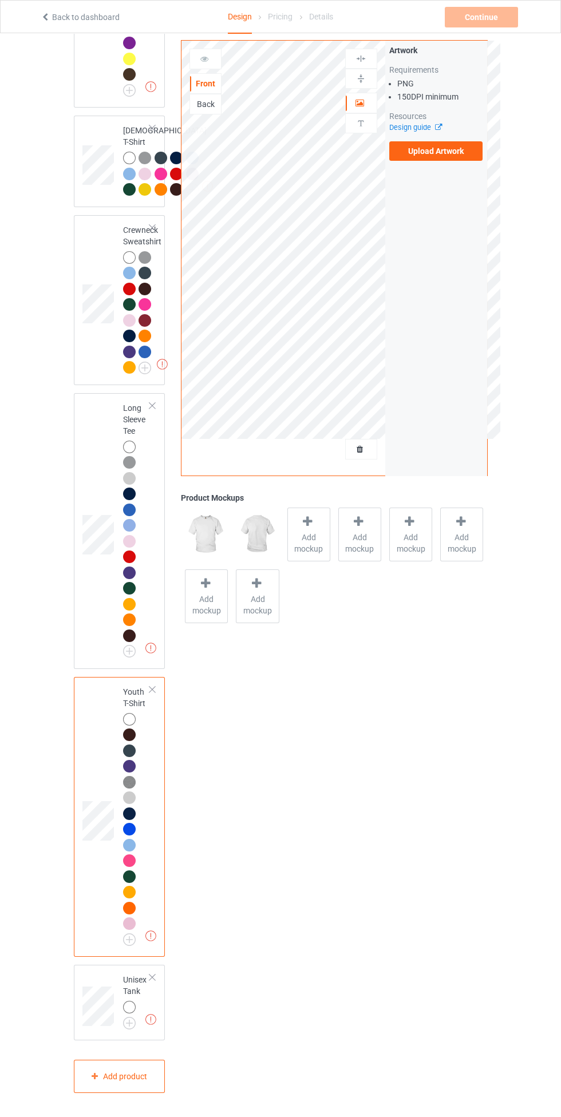
click at [0, 0] on img at bounding box center [0, 0] width 0 height 0
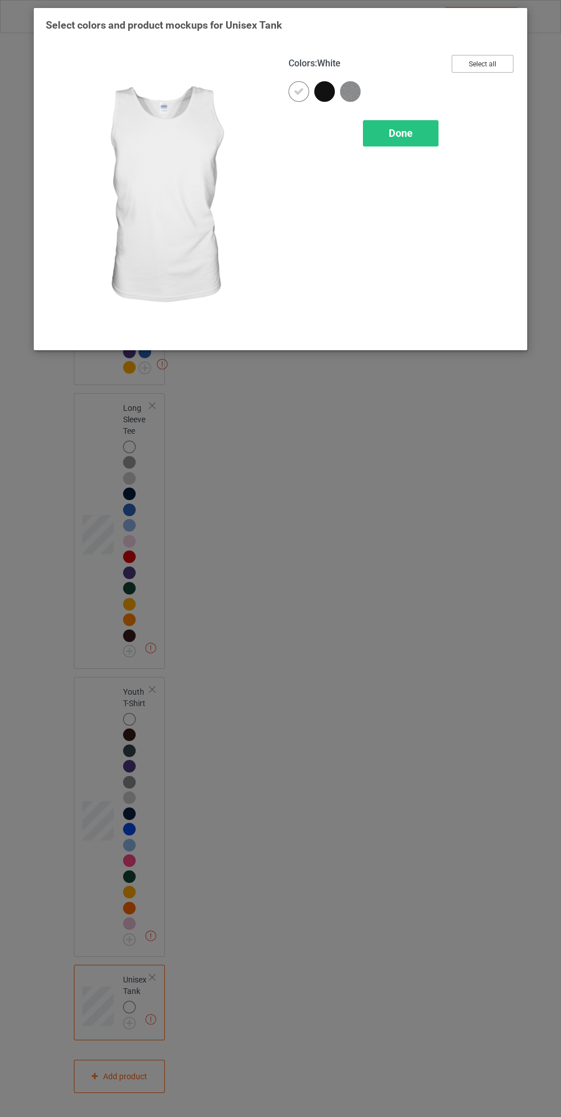
click at [489, 58] on button "Select all" at bounding box center [483, 64] width 62 height 18
click at [325, 91] on icon at bounding box center [324, 91] width 10 height 10
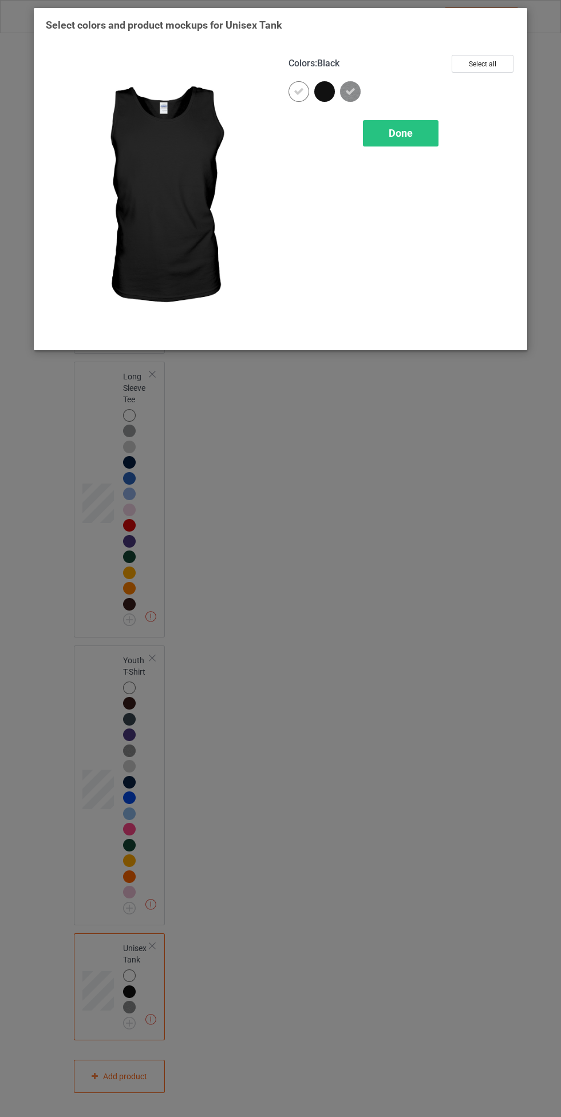
click at [410, 141] on div "Done" at bounding box center [401, 133] width 76 height 26
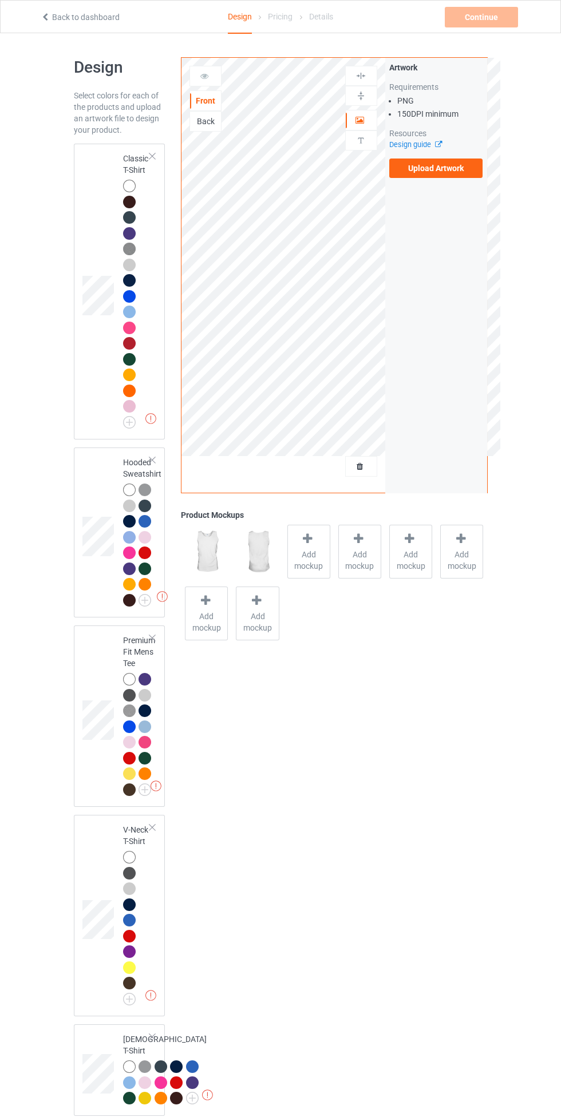
click at [126, 181] on div at bounding box center [129, 186] width 13 height 13
click at [449, 165] on label "Upload Artwork" at bounding box center [436, 168] width 94 height 19
click at [0, 0] on input "Upload Artwork" at bounding box center [0, 0] width 0 height 0
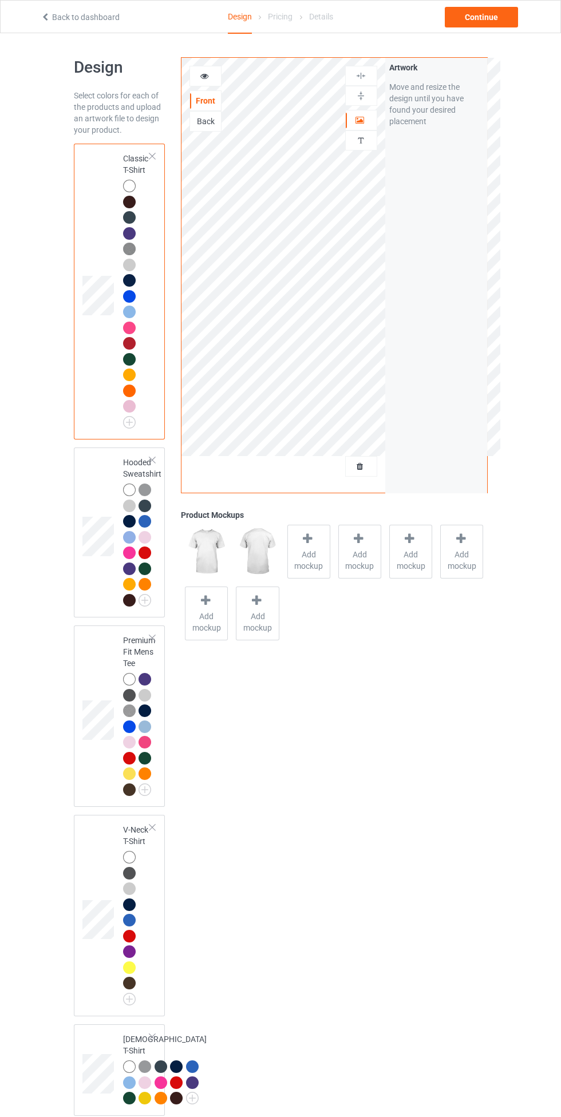
click at [204, 74] on icon at bounding box center [205, 74] width 10 height 8
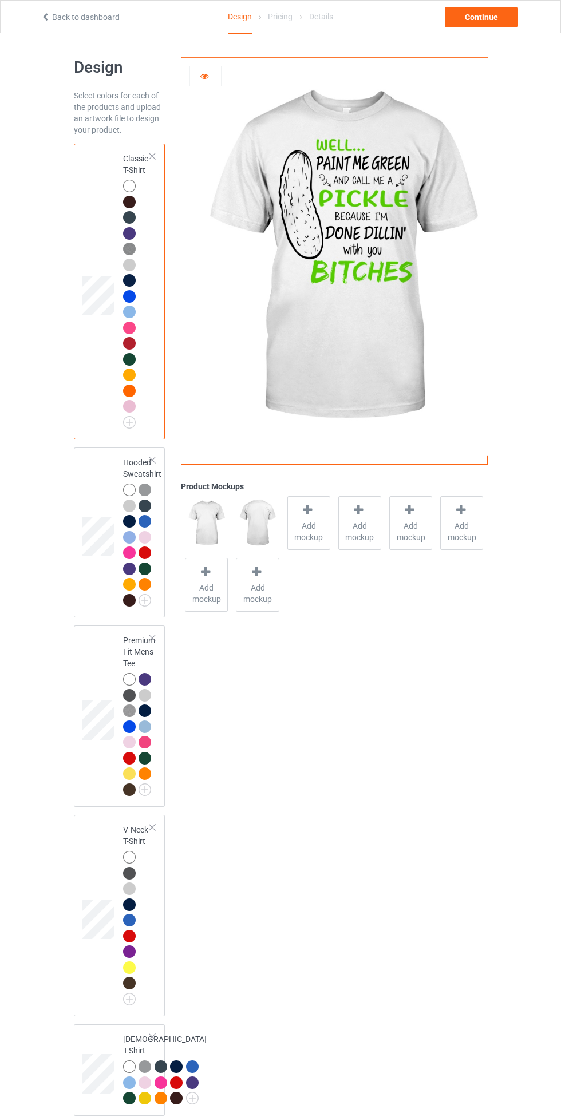
click at [204, 74] on icon at bounding box center [205, 74] width 10 height 8
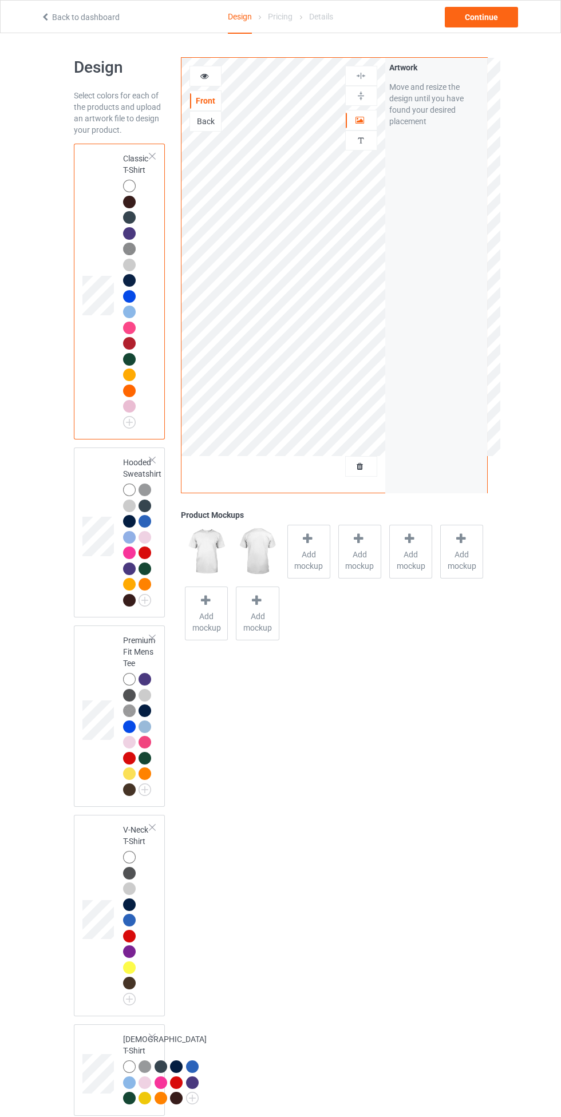
click at [129, 490] on div at bounding box center [129, 490] width 13 height 13
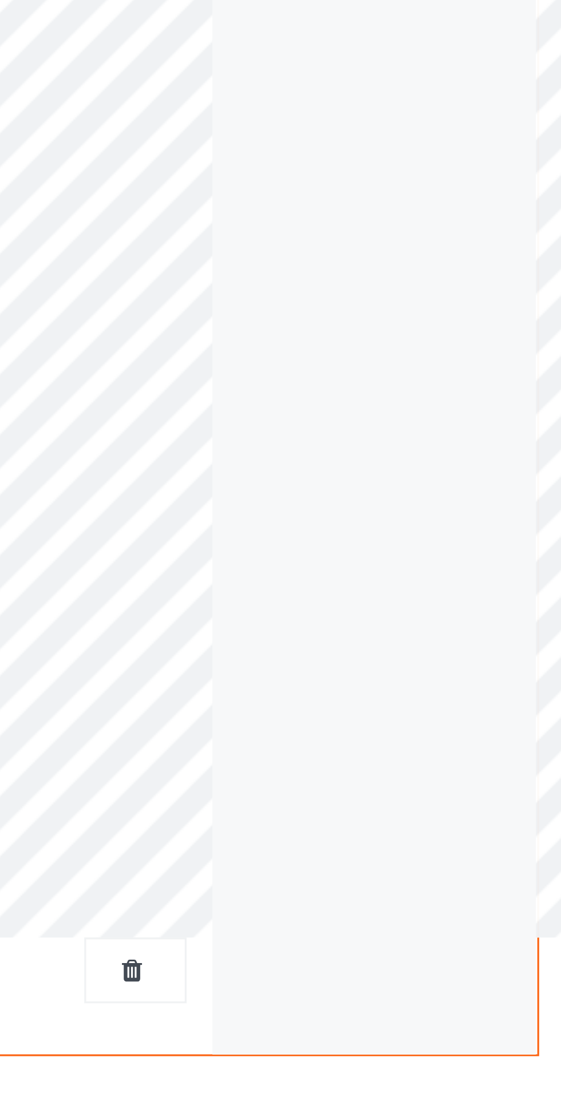
scroll to position [12, 0]
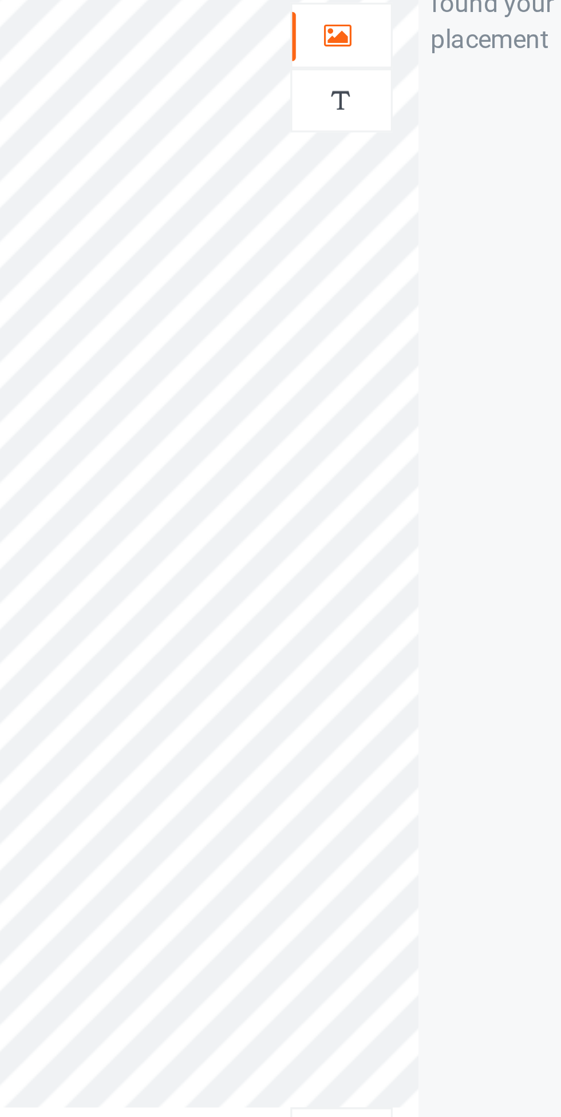
click at [366, 112] on div at bounding box center [361, 107] width 31 height 11
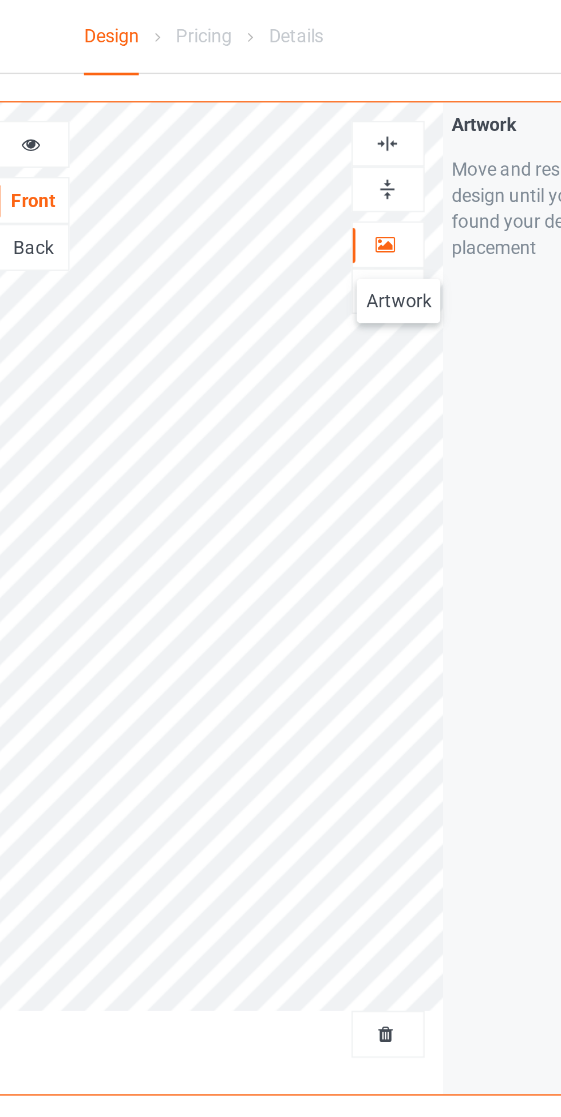
scroll to position [10, 0]
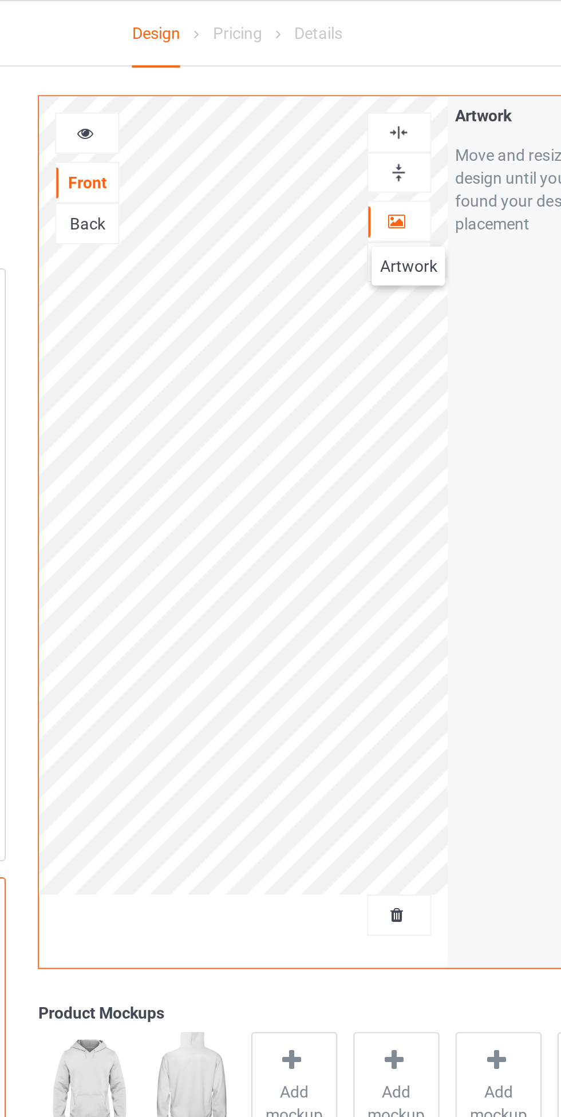
click at [367, 63] on div at bounding box center [361, 66] width 31 height 11
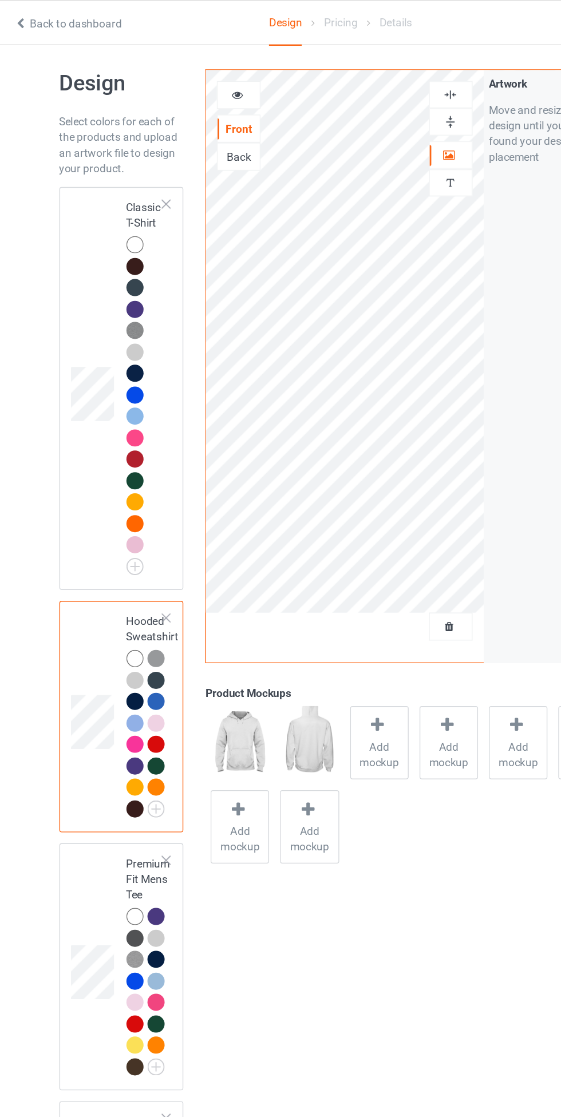
click at [132, 180] on div at bounding box center [129, 179] width 13 height 13
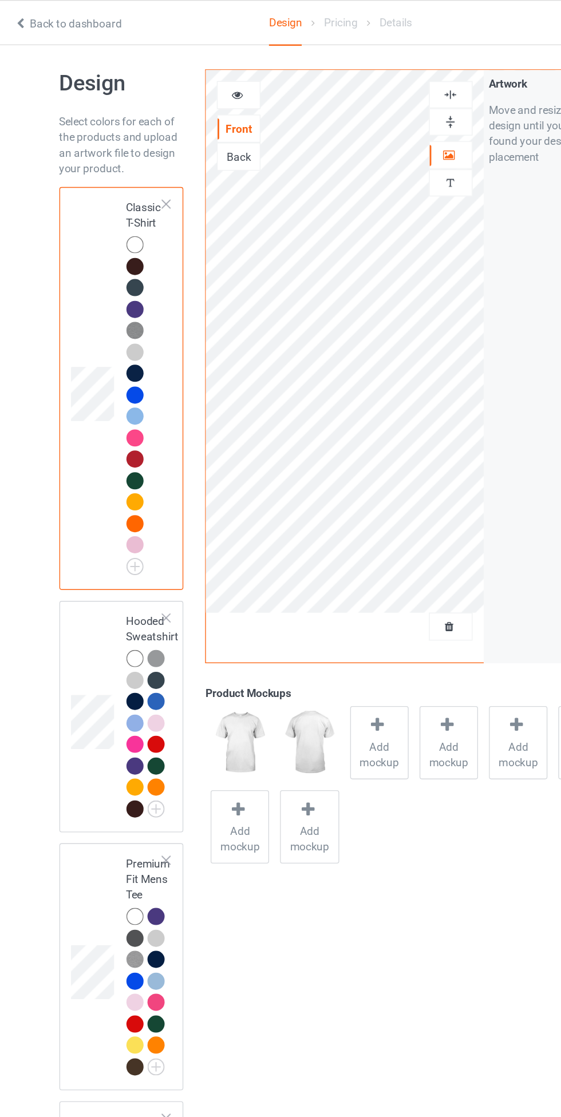
click at [372, 67] on div at bounding box center [361, 69] width 31 height 11
click at [362, 67] on img at bounding box center [360, 69] width 11 height 11
click at [200, 71] on icon at bounding box center [205, 68] width 10 height 8
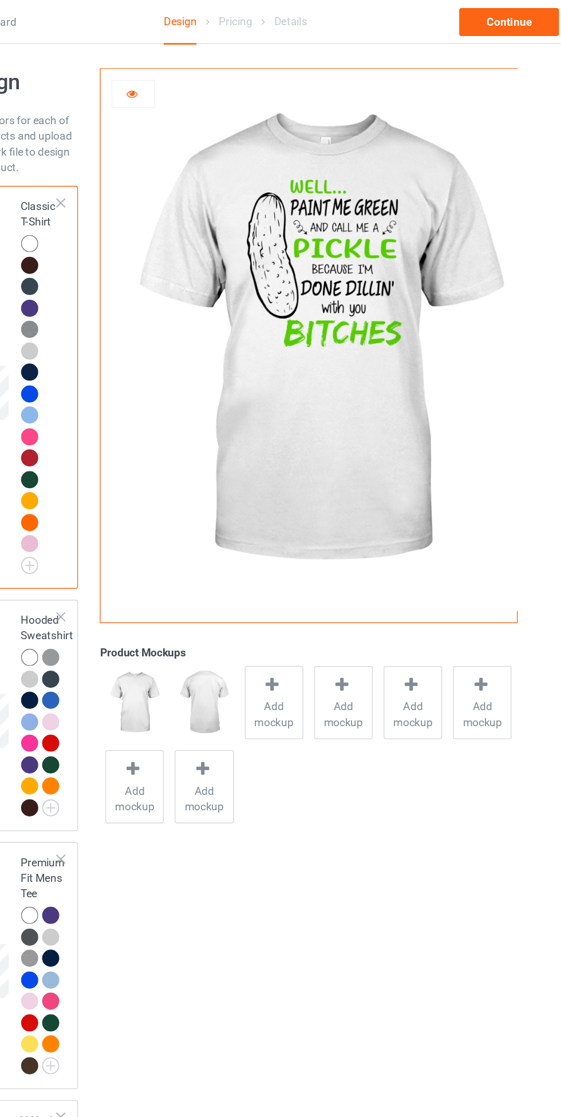
scroll to position [6, 0]
click at [204, 68] on icon at bounding box center [205, 68] width 10 height 8
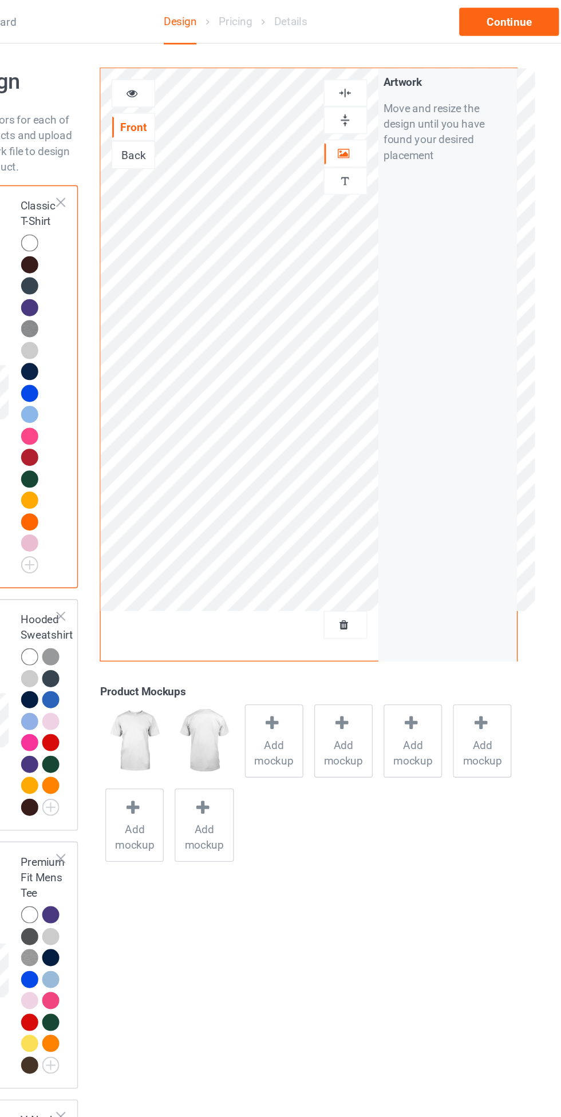
click at [359, 65] on img at bounding box center [360, 69] width 11 height 11
click at [306, 538] on icon at bounding box center [307, 533] width 14 height 12
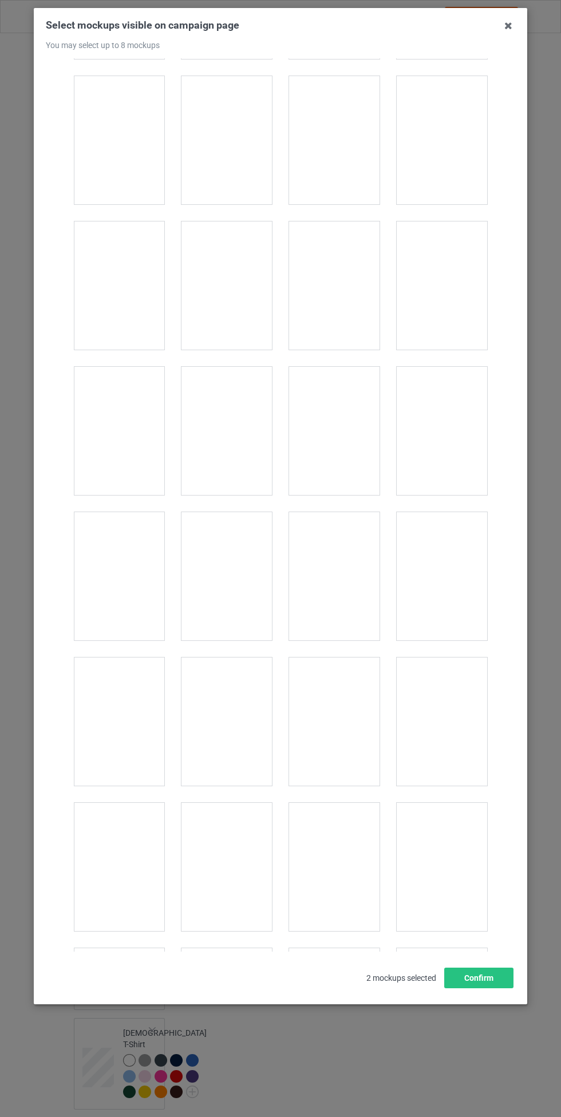
scroll to position [779, 0]
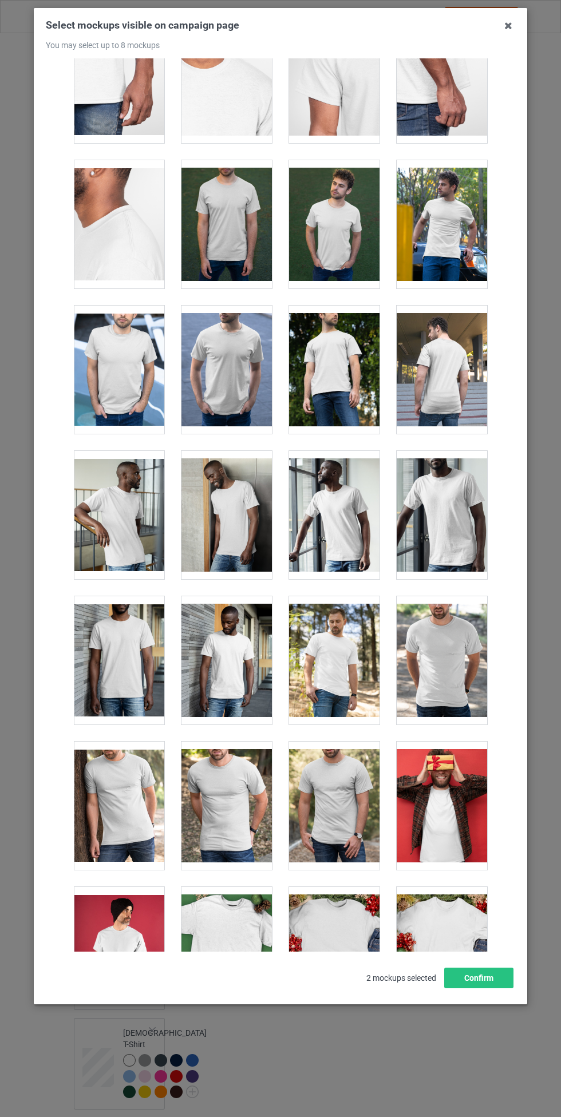
click at [229, 361] on div at bounding box center [226, 370] width 90 height 128
click at [153, 358] on div at bounding box center [119, 370] width 90 height 128
click at [248, 224] on div at bounding box center [226, 224] width 90 height 128
click at [353, 227] on div at bounding box center [334, 224] width 90 height 128
click at [458, 228] on div at bounding box center [442, 224] width 90 height 128
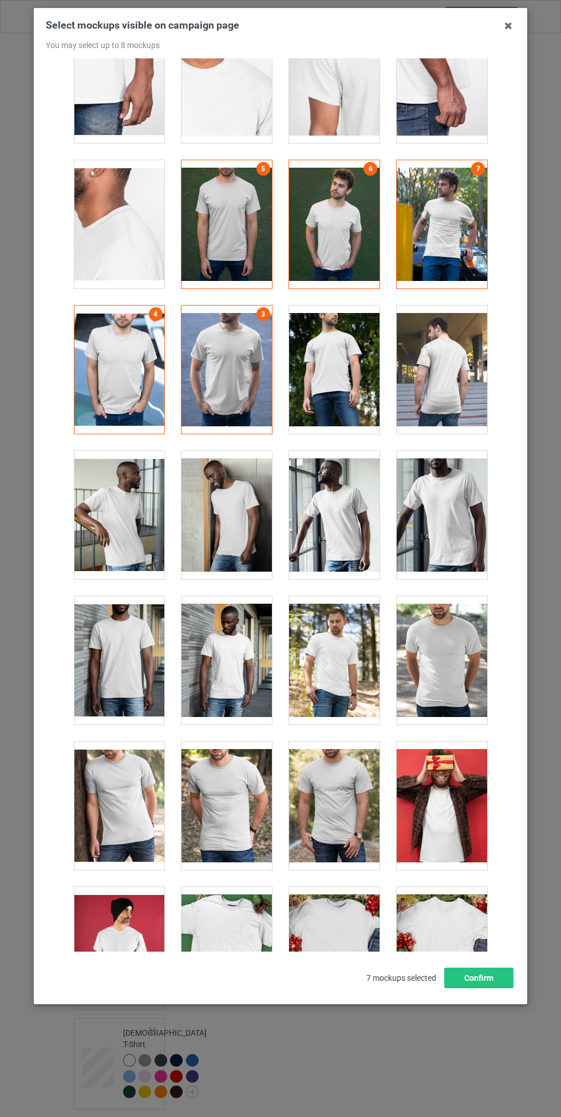
click at [340, 363] on div at bounding box center [334, 370] width 90 height 128
click at [488, 974] on button "Confirm" at bounding box center [478, 978] width 69 height 21
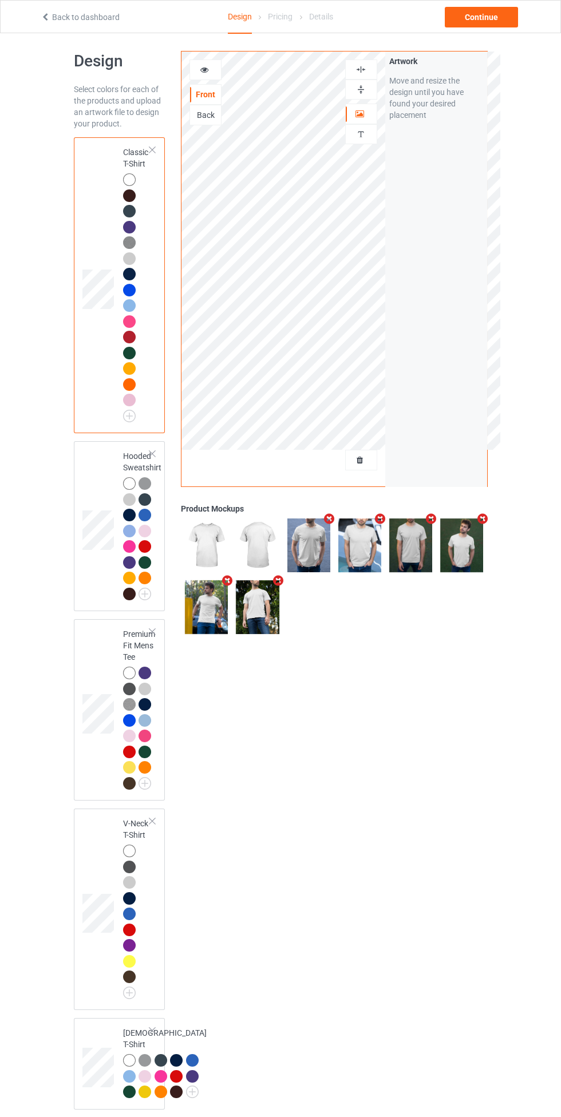
click at [361, 69] on img at bounding box center [360, 69] width 11 height 11
click at [485, 16] on div "Continue" at bounding box center [481, 17] width 73 height 21
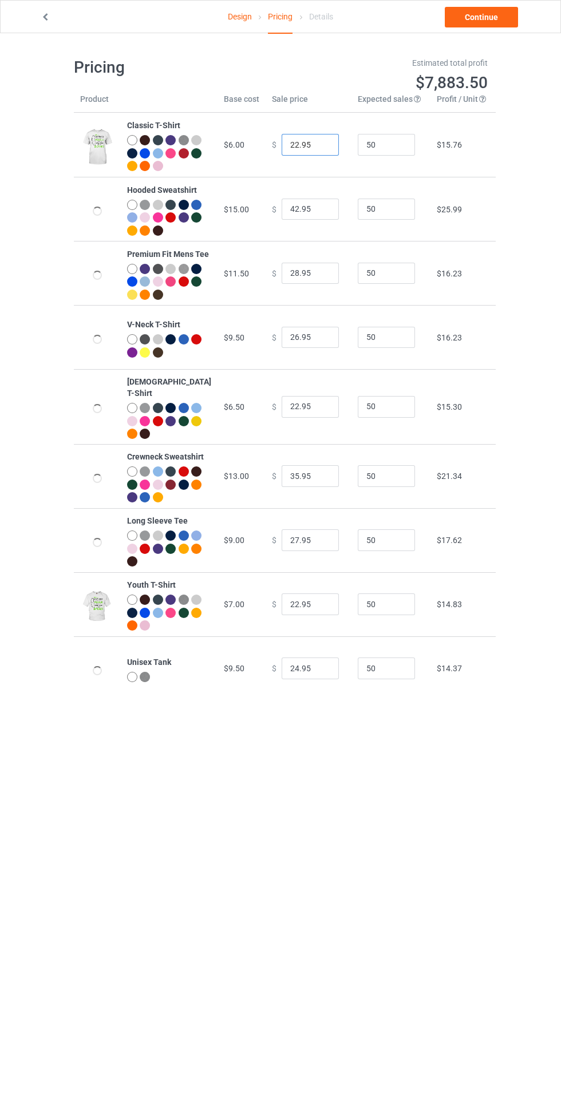
click at [282, 147] on input "22.95" at bounding box center [310, 145] width 57 height 22
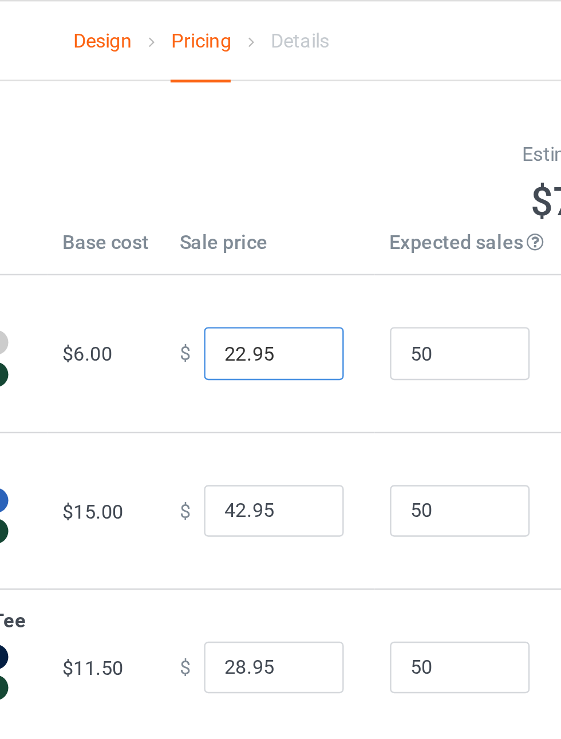
click at [288, 142] on input "22.95" at bounding box center [310, 145] width 57 height 22
click at [283, 141] on input "22.95" at bounding box center [310, 145] width 57 height 22
type input "19.95"
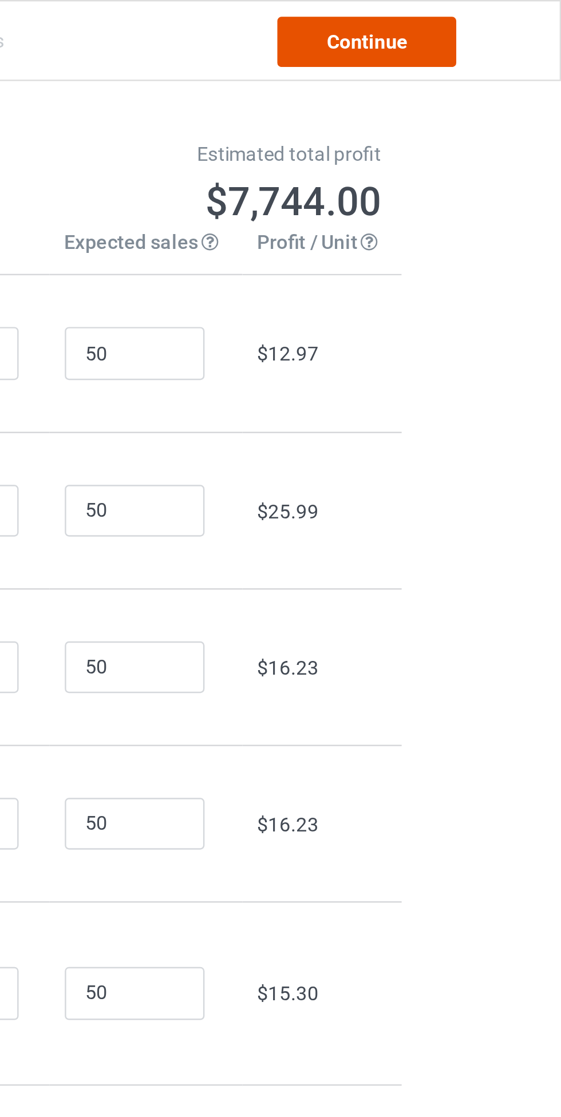
click at [491, 17] on link "Continue" at bounding box center [481, 17] width 73 height 21
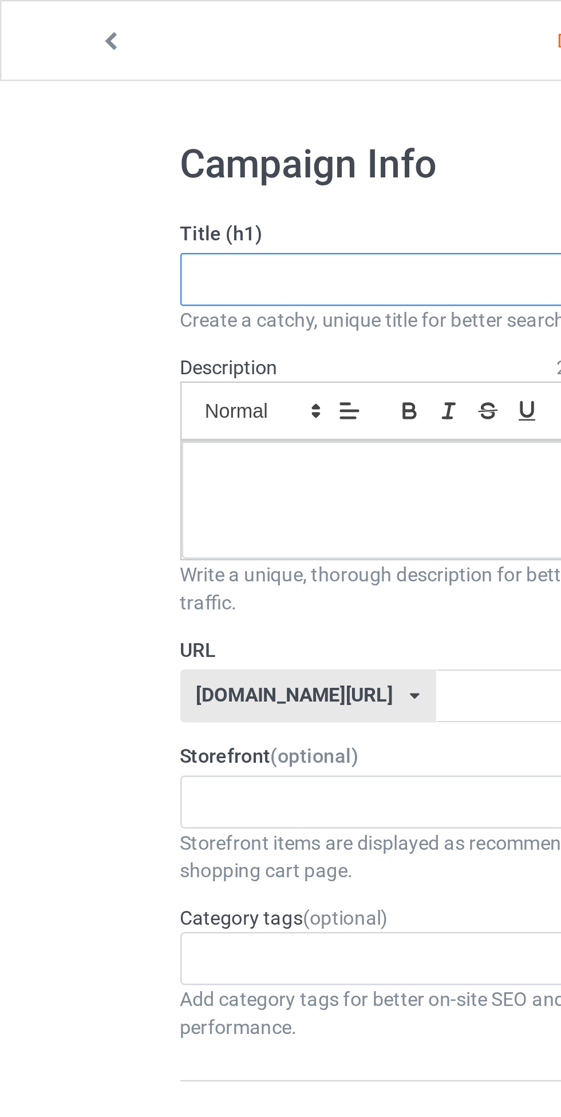
click at [96, 114] on input "text" at bounding box center [186, 115] width 225 height 22
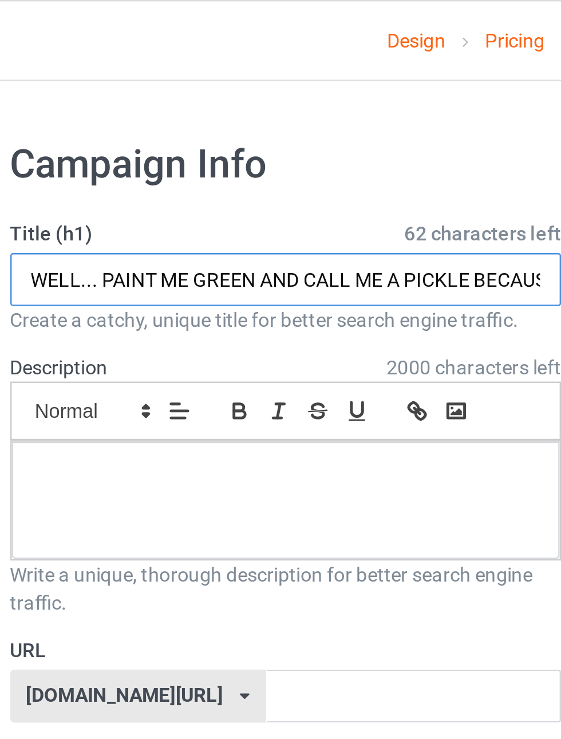
scroll to position [0, 152]
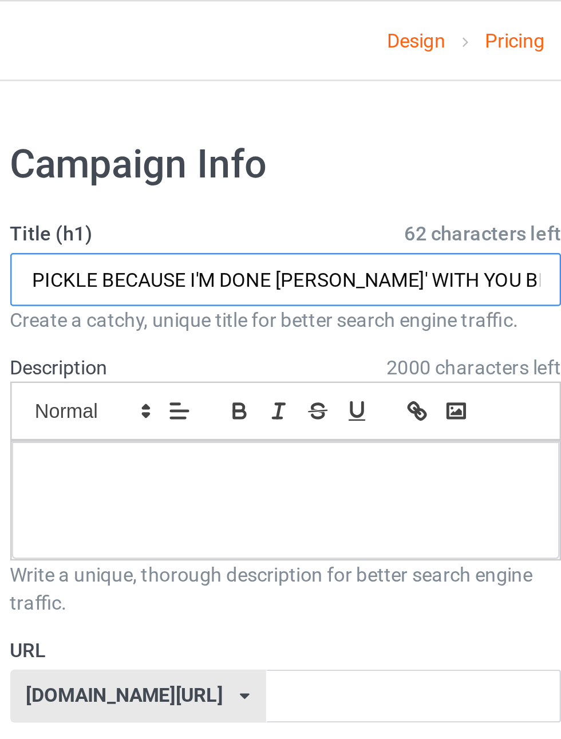
type input "WELL... PAINT ME GREEN AND CALL ME A PICKLE BECAUSE I'M DONE [PERSON_NAME]' WIT…"
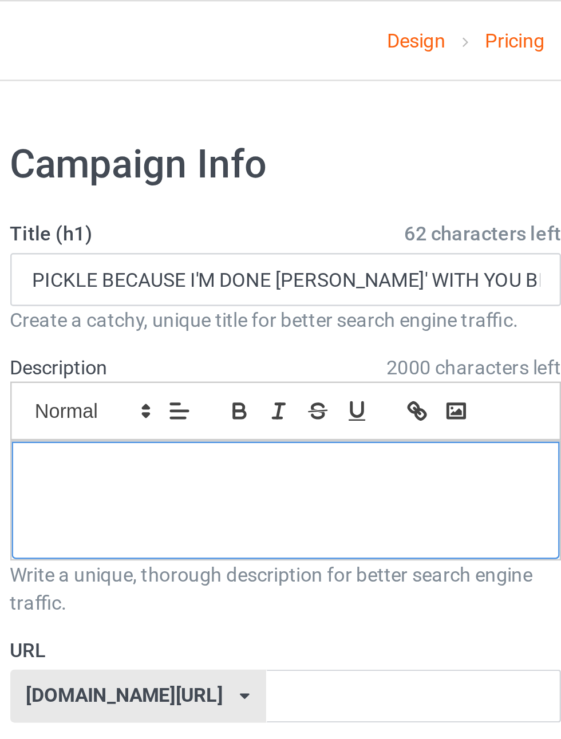
click at [123, 217] on div at bounding box center [186, 205] width 224 height 48
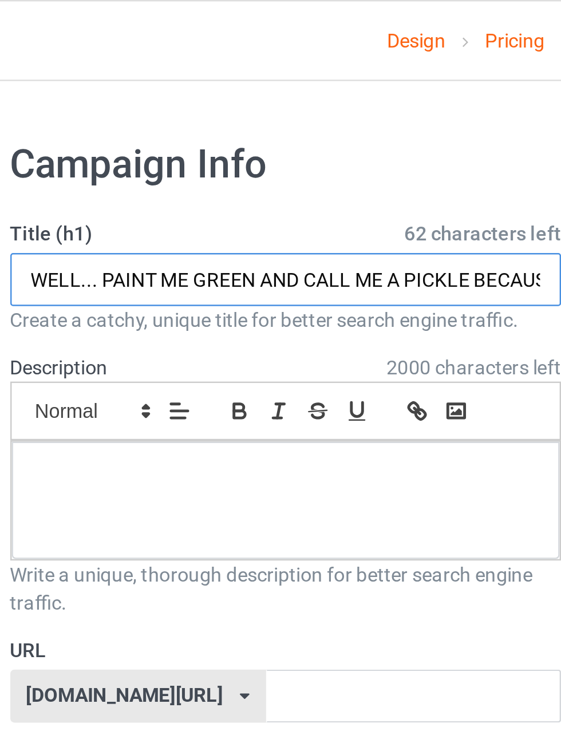
click at [167, 117] on input "WELL... PAINT ME GREEN AND CALL ME A PICKLE BECAUSE I'M DONE [PERSON_NAME]' WIT…" at bounding box center [186, 115] width 225 height 22
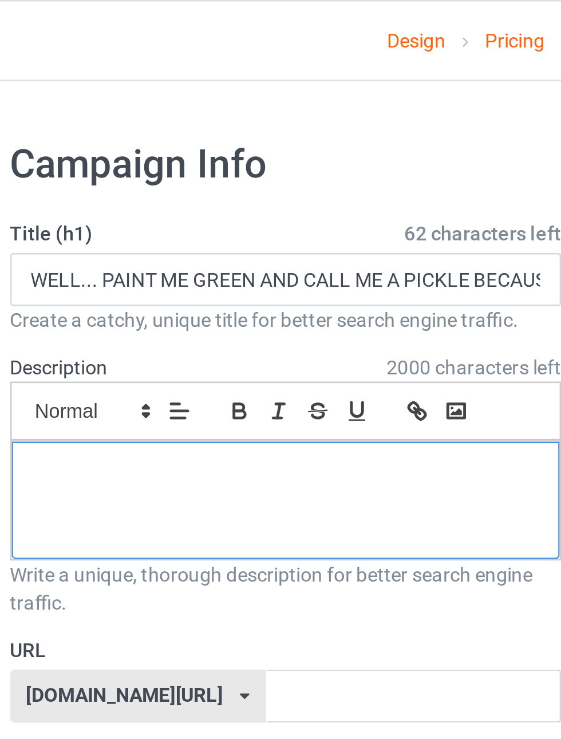
click at [139, 197] on p at bounding box center [187, 193] width 206 height 11
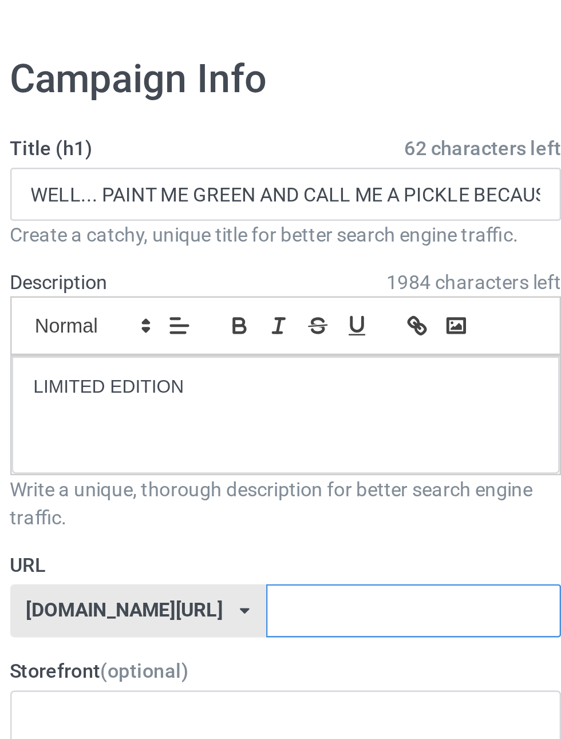
click at [179, 283] on input "text" at bounding box center [239, 285] width 121 height 22
type input "shirt10"
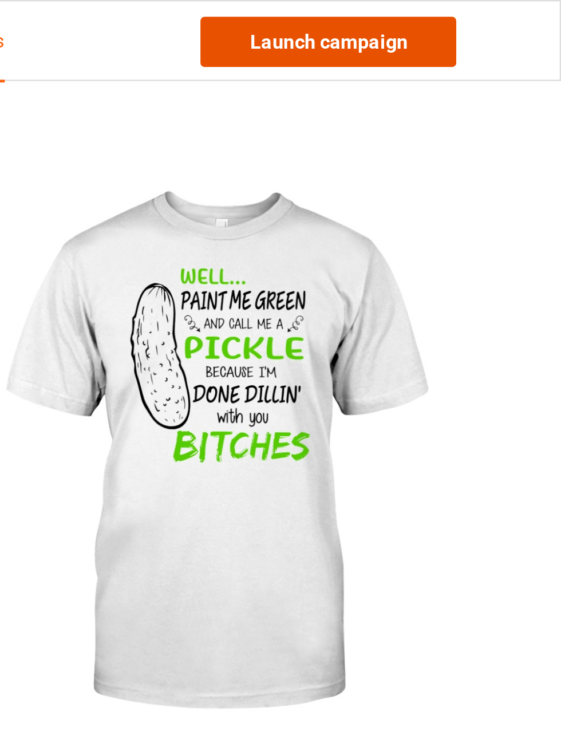
click at [493, 20] on link "Launch campaign" at bounding box center [465, 17] width 105 height 21
